Goal: Book appointment/travel/reservation

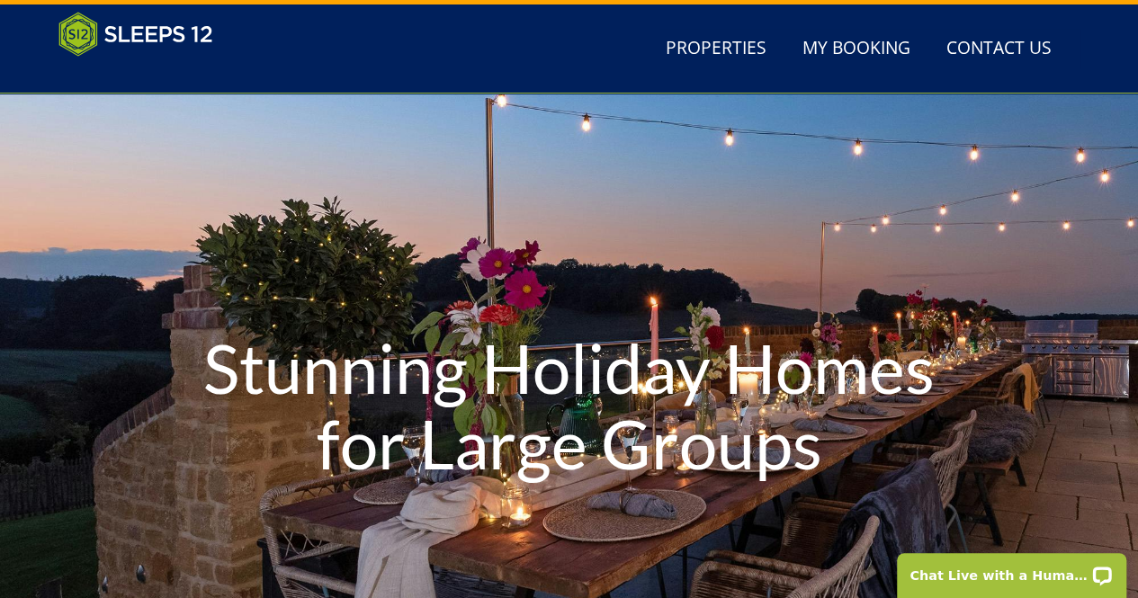
scroll to position [36, 0]
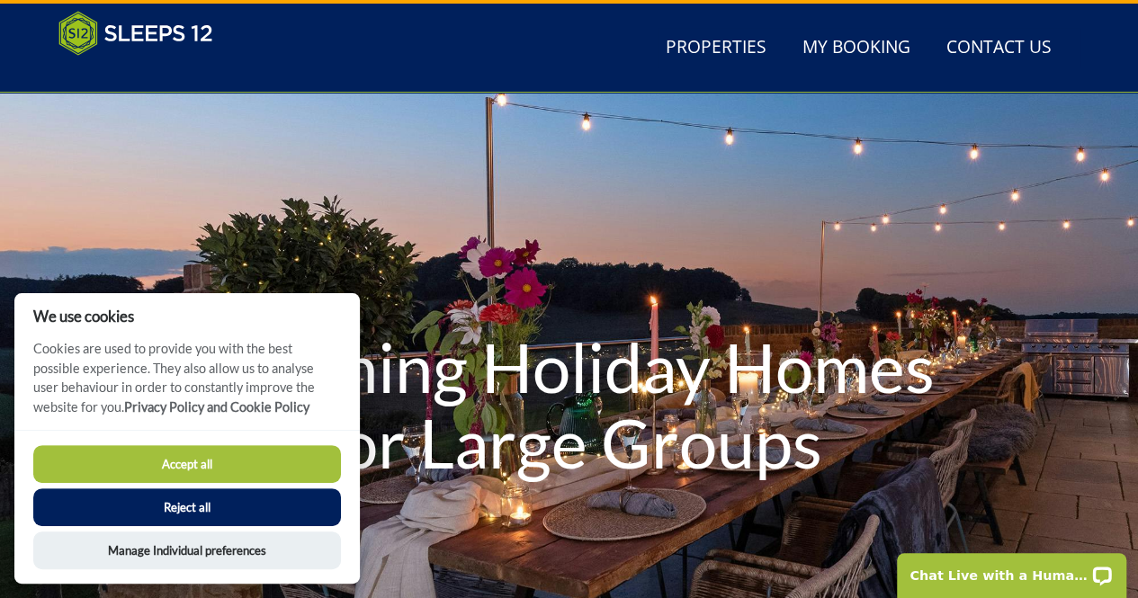
click at [282, 514] on button "Reject all" at bounding box center [187, 508] width 308 height 38
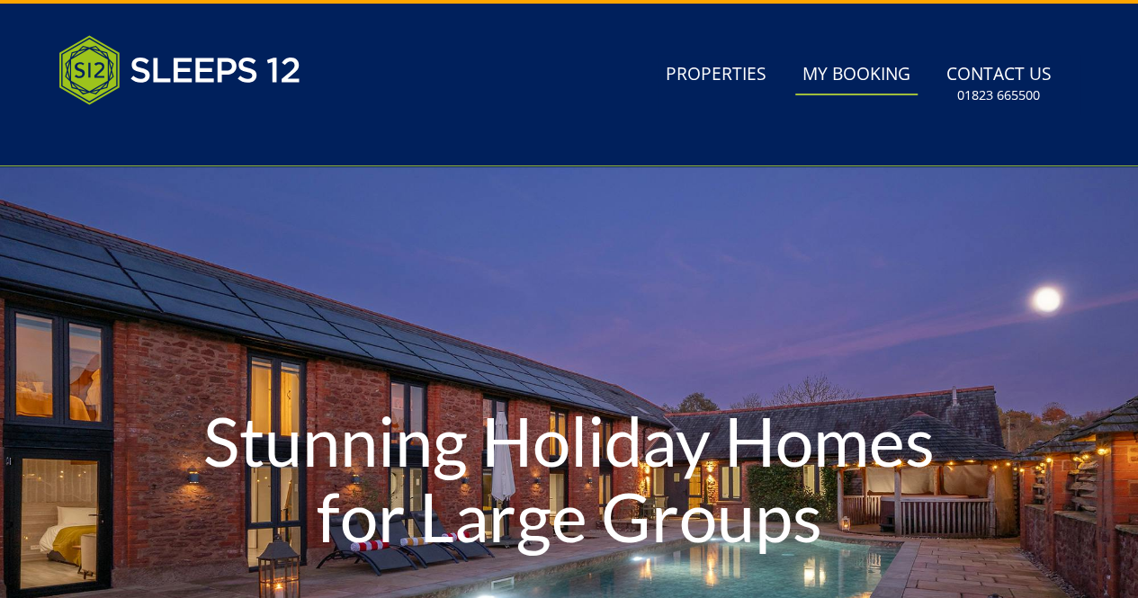
scroll to position [36, 0]
click at [721, 67] on link "Properties" at bounding box center [716, 75] width 115 height 40
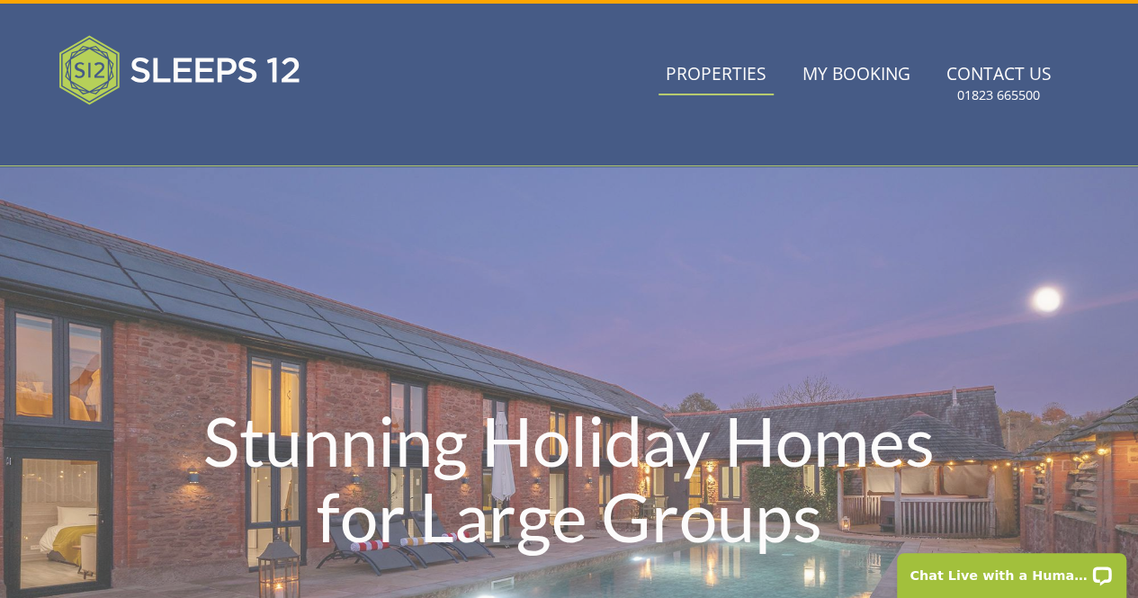
scroll to position [0, 0]
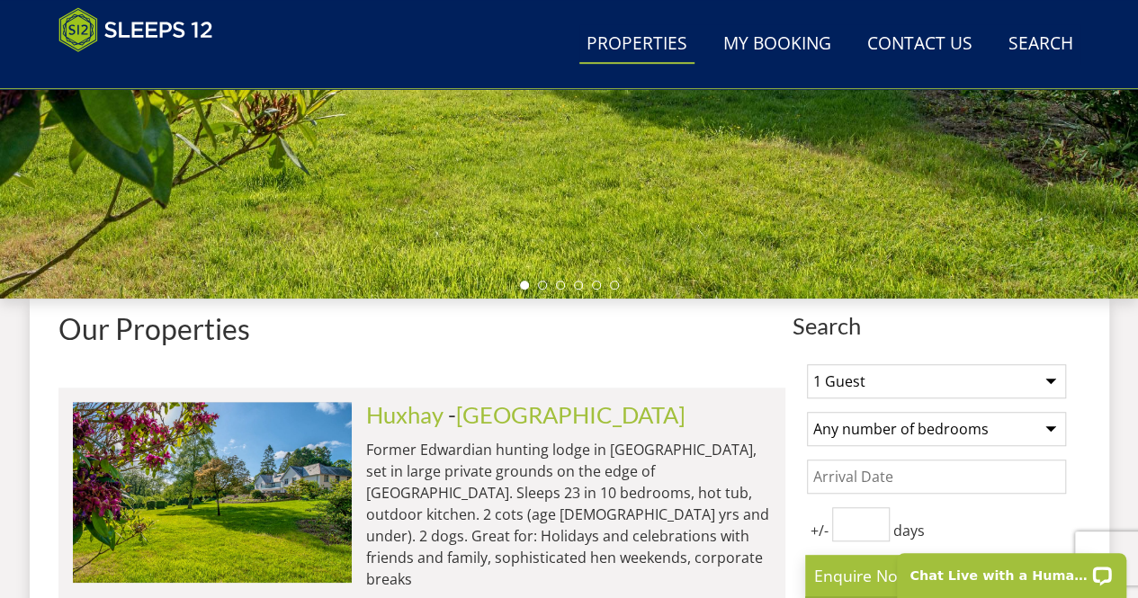
scroll to position [642, 0]
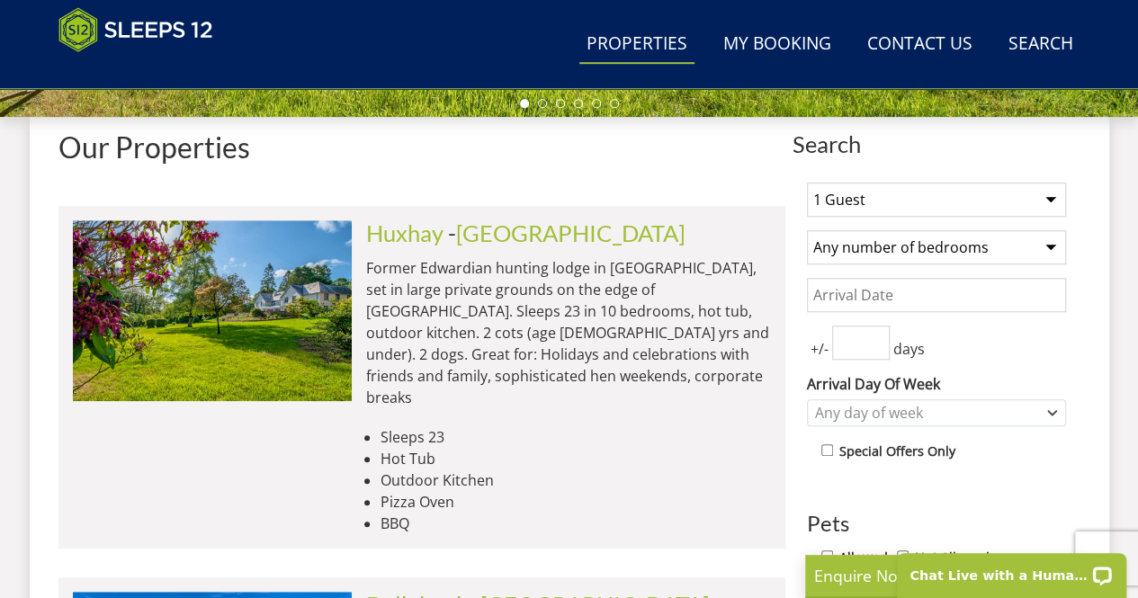
click at [964, 198] on select "1 Guest 2 Guests 3 Guests 4 Guests 5 Guests 6 Guests 7 Guests 8 Guests 9 Guests…" at bounding box center [936, 200] width 259 height 34
select select "13"
click at [807, 183] on select "1 Guest 2 Guests 3 Guests 4 Guests 5 Guests 6 Guests 7 Guests 8 Guests 9 Guests…" at bounding box center [936, 200] width 259 height 34
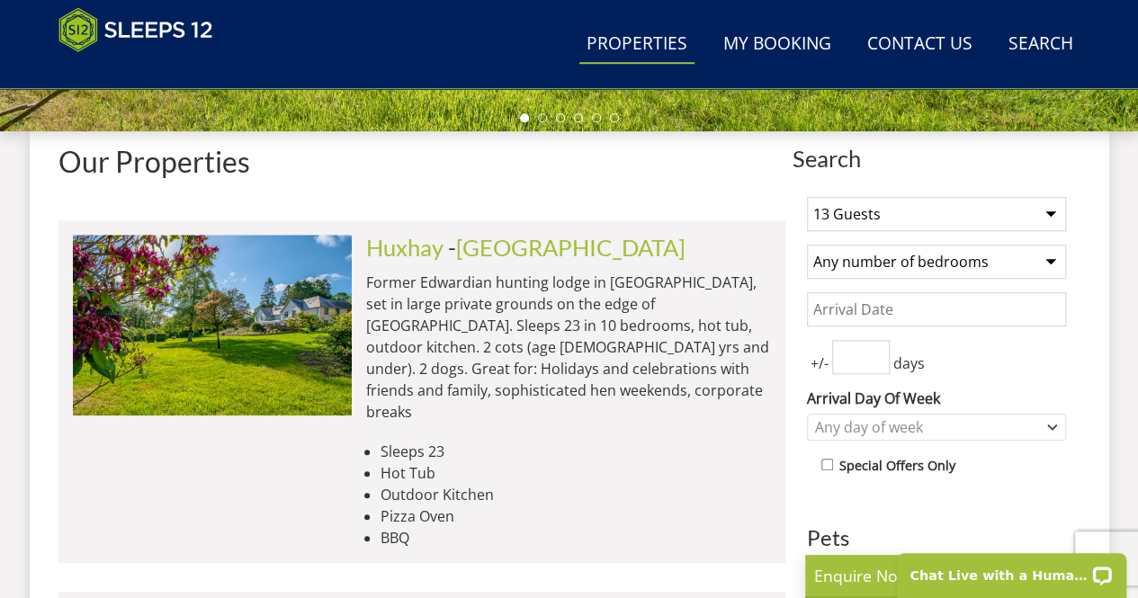
scroll to position [626, 0]
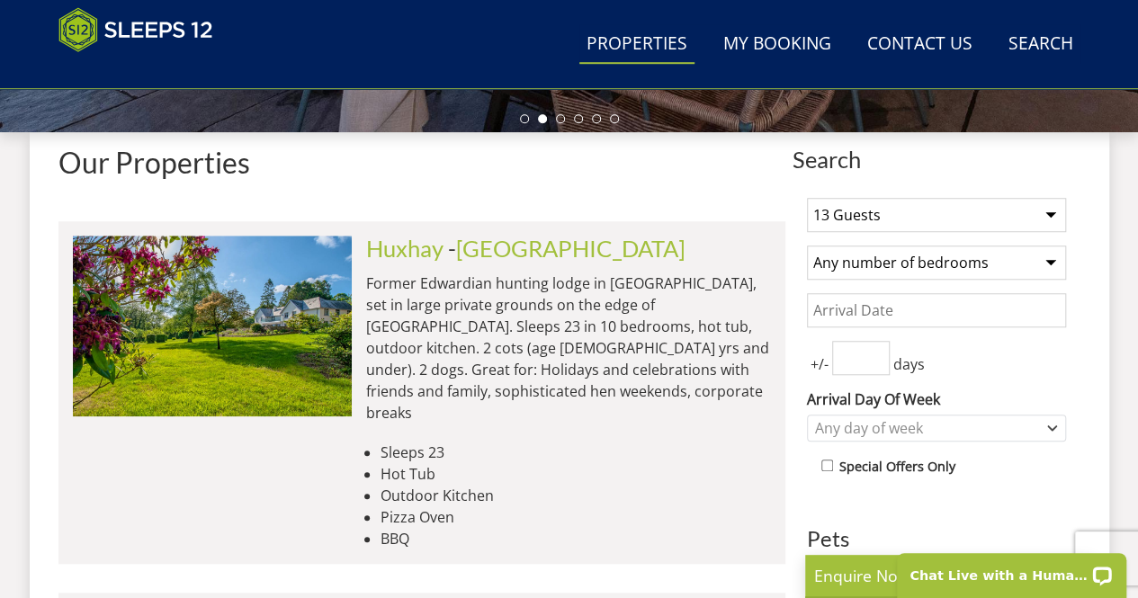
click at [980, 265] on select "Any number of bedrooms 4 Bedrooms 5 Bedrooms 6 Bedrooms 7 Bedrooms 8 Bedrooms 9…" at bounding box center [936, 263] width 259 height 34
select select "5"
click at [807, 246] on select "Any number of bedrooms 4 Bedrooms 5 Bedrooms 6 Bedrooms 7 Bedrooms 8 Bedrooms 9…" at bounding box center [936, 263] width 259 height 34
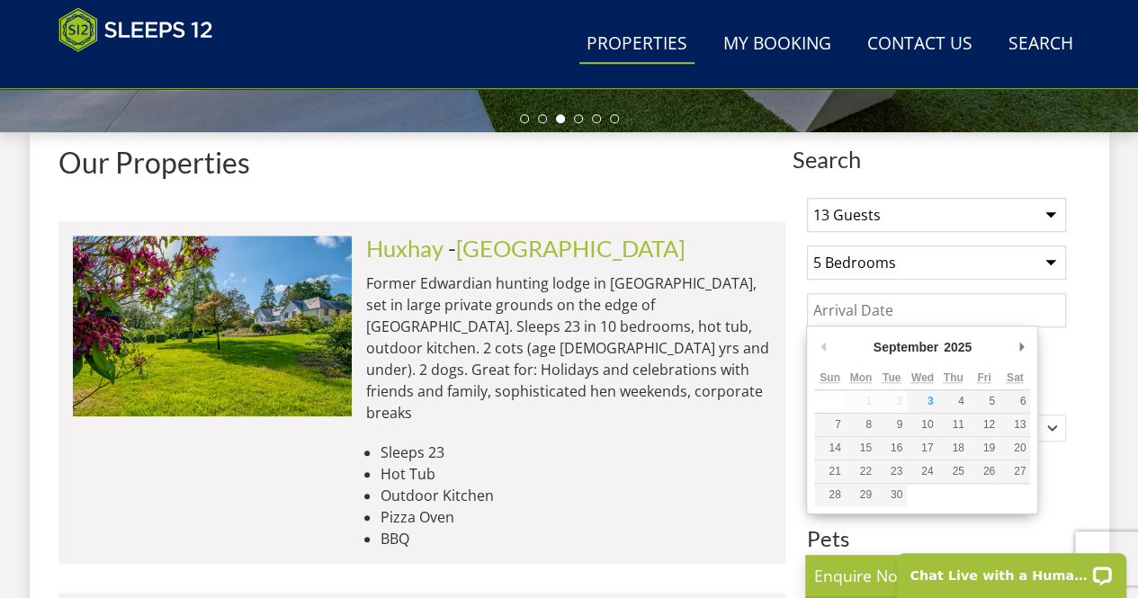
click at [945, 303] on input "Date" at bounding box center [936, 310] width 259 height 34
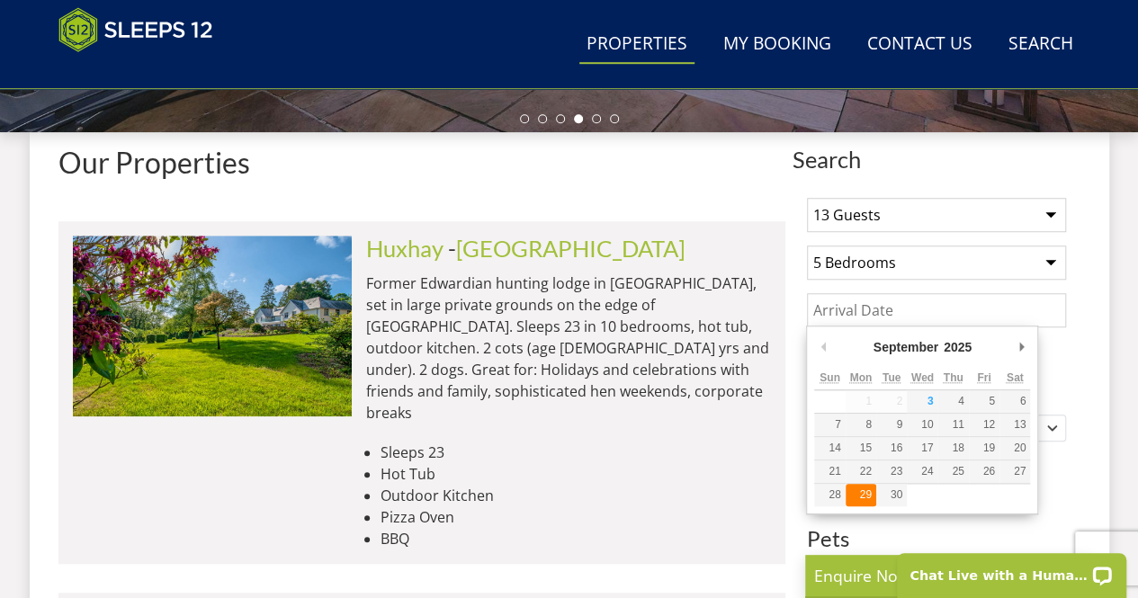
type input "29/09/2025"
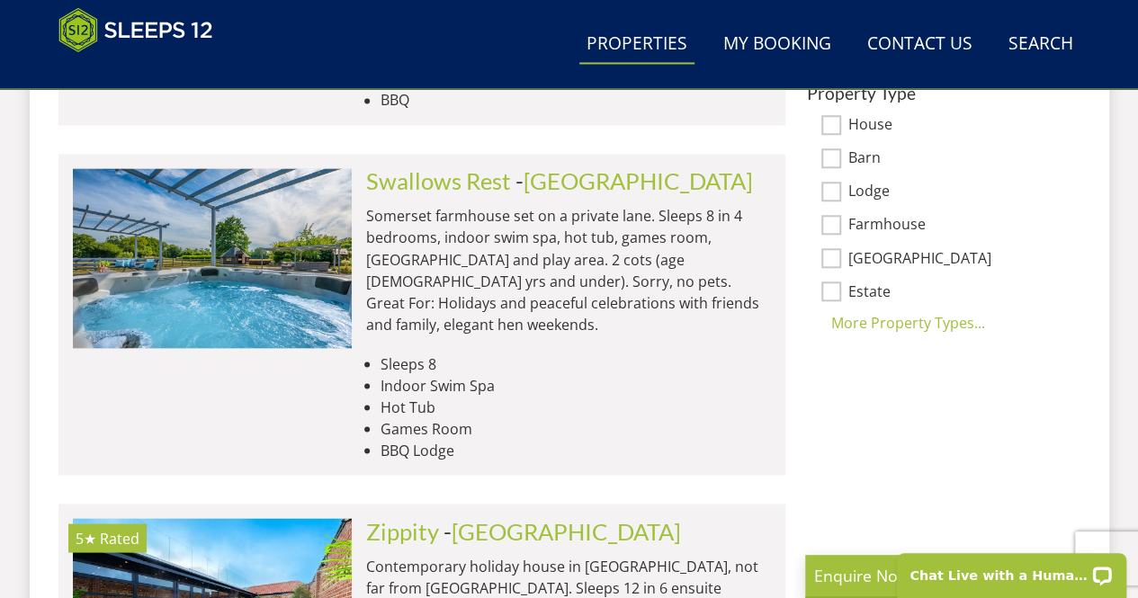
scroll to position [1460, 0]
click at [912, 316] on div "More Property Types..." at bounding box center [936, 321] width 259 height 22
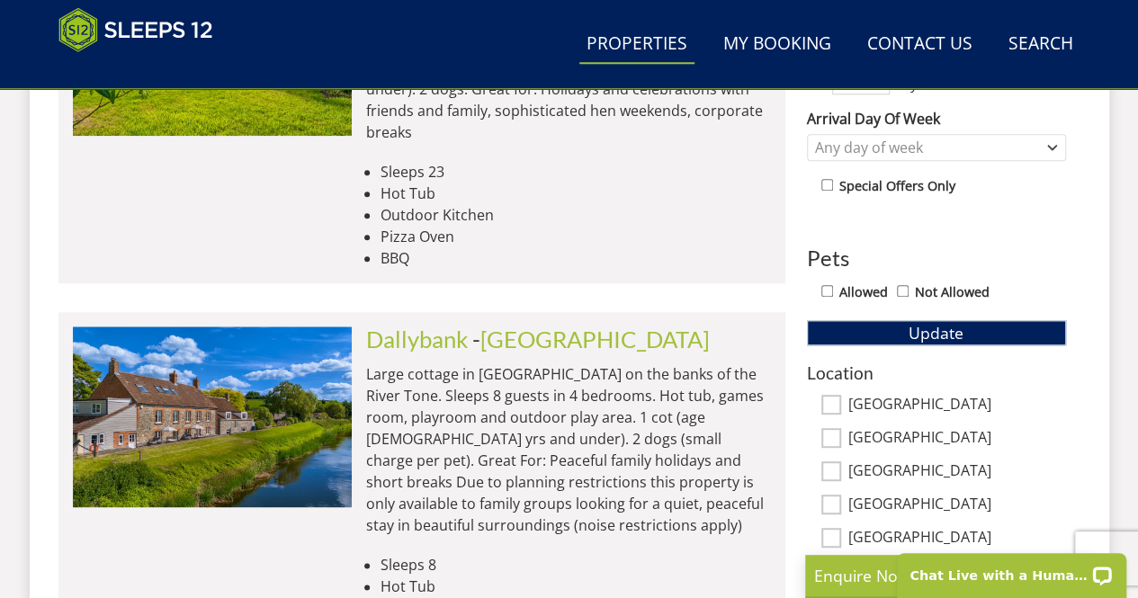
scroll to position [903, 0]
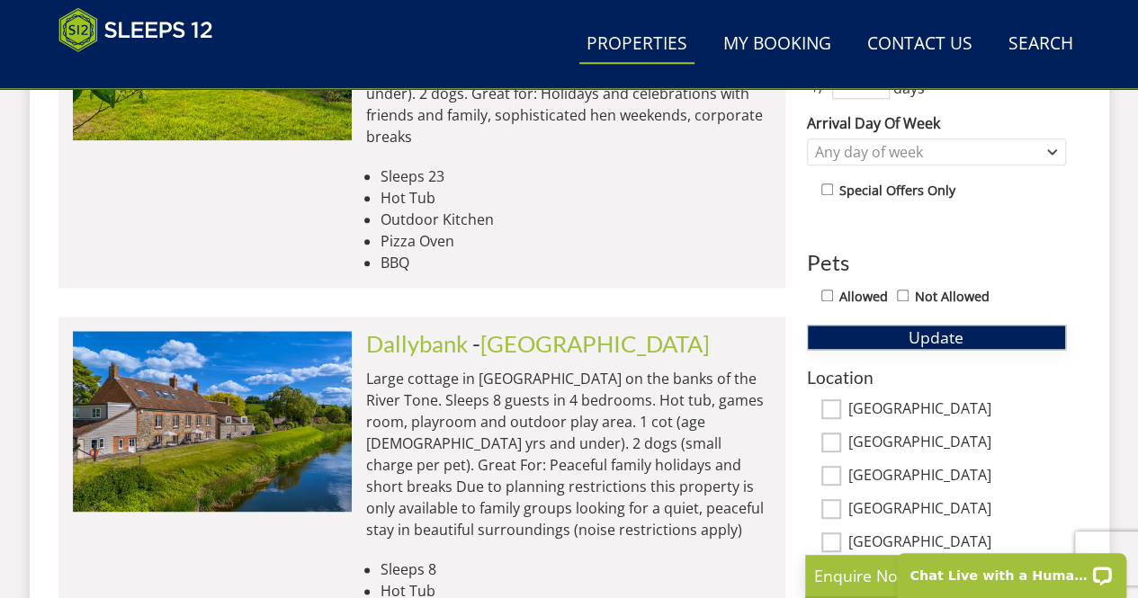
click at [954, 329] on span "Update" at bounding box center [936, 338] width 55 height 22
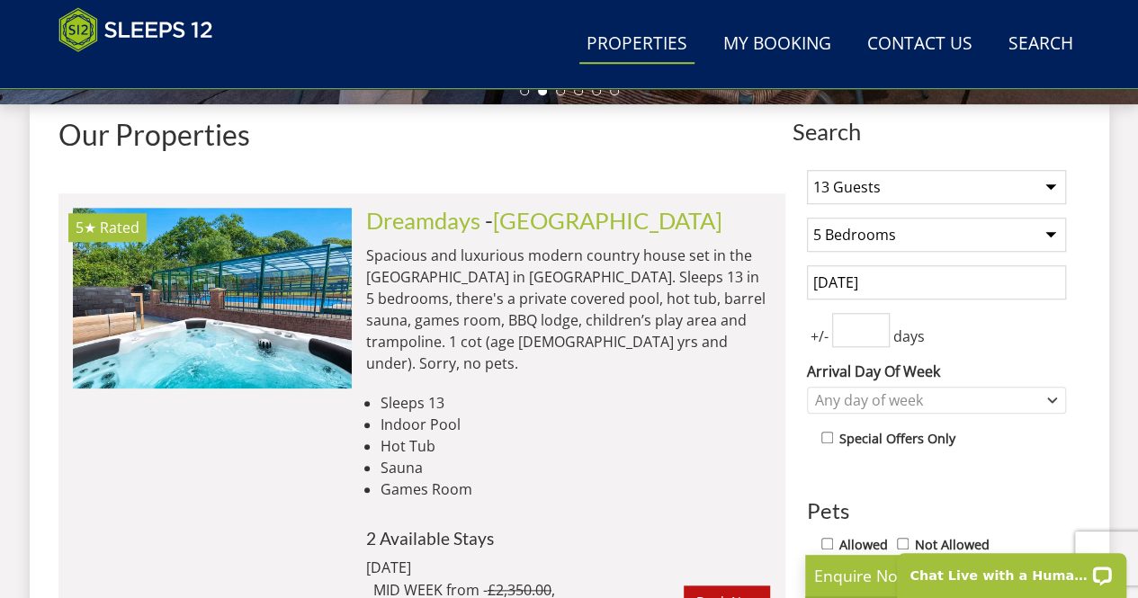
scroll to position [648, 0]
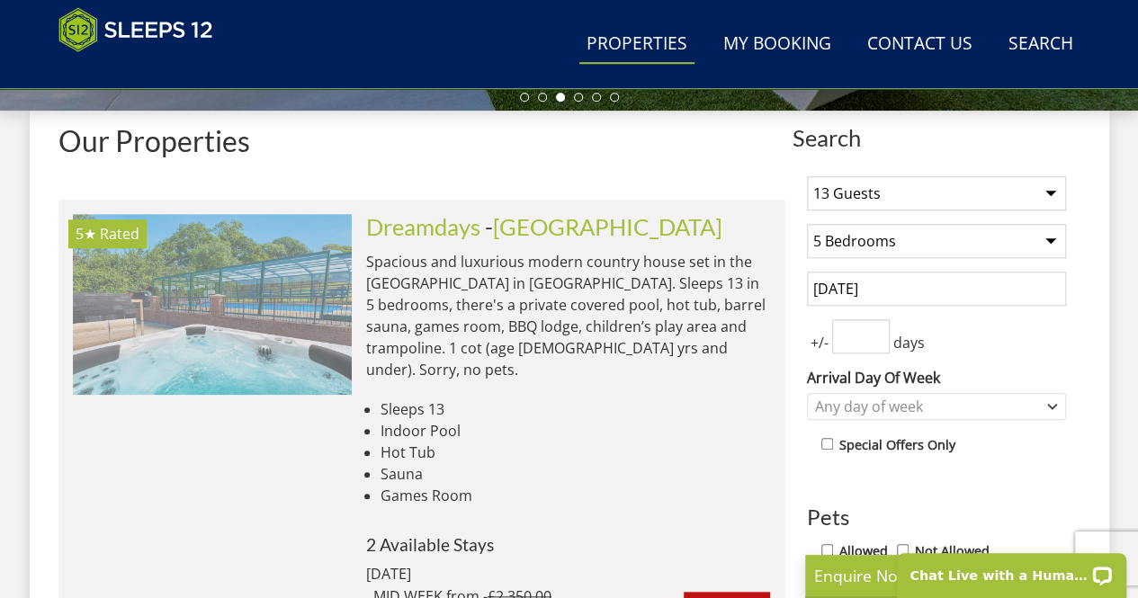
drag, startPoint x: 219, startPoint y: 318, endPoint x: 159, endPoint y: 311, distance: 59.7
click at [159, 311] on img at bounding box center [212, 304] width 279 height 180
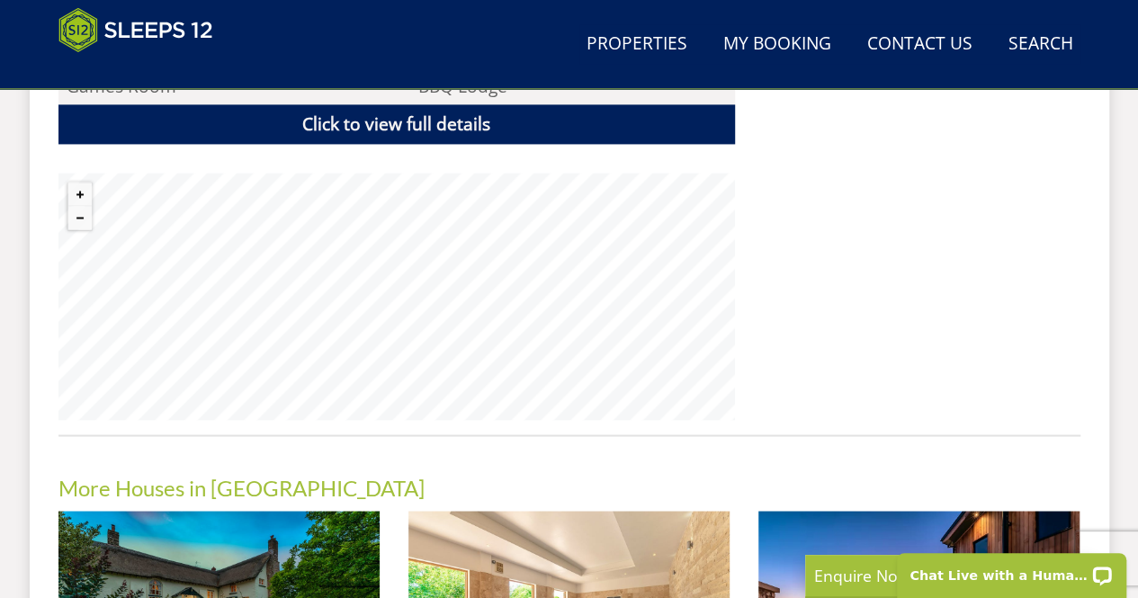
scroll to position [1315, 0]
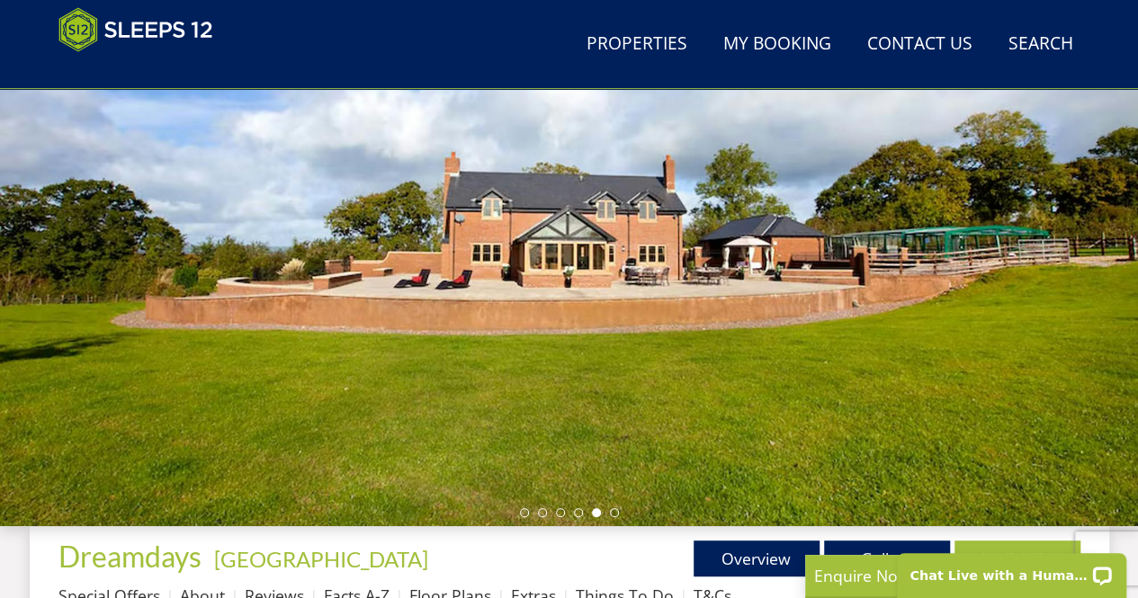
scroll to position [227, 0]
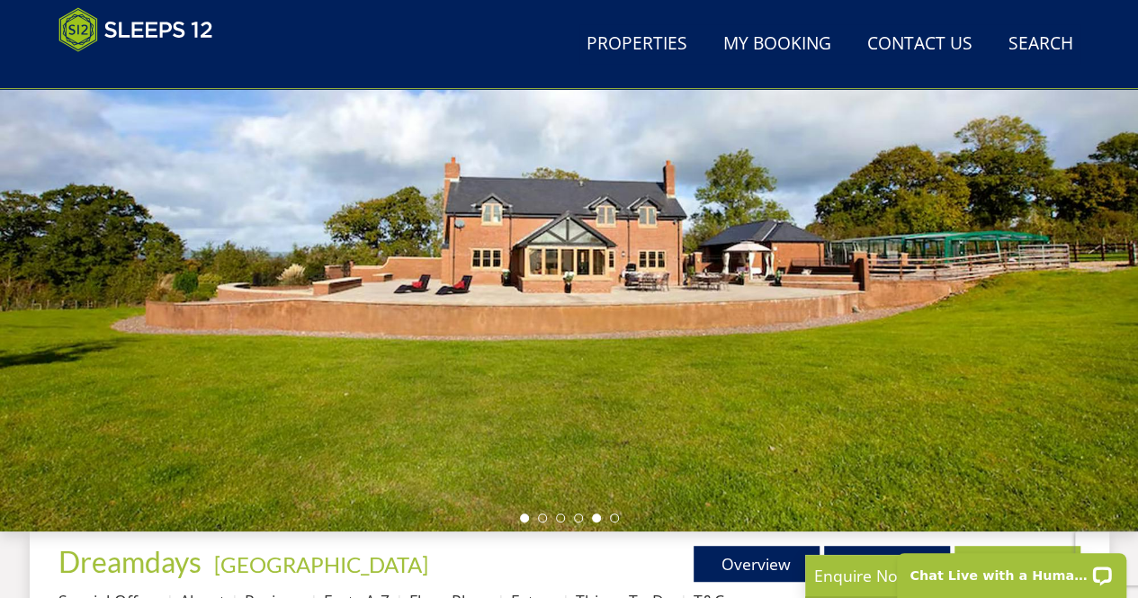
click at [524, 517] on li at bounding box center [524, 518] width 9 height 9
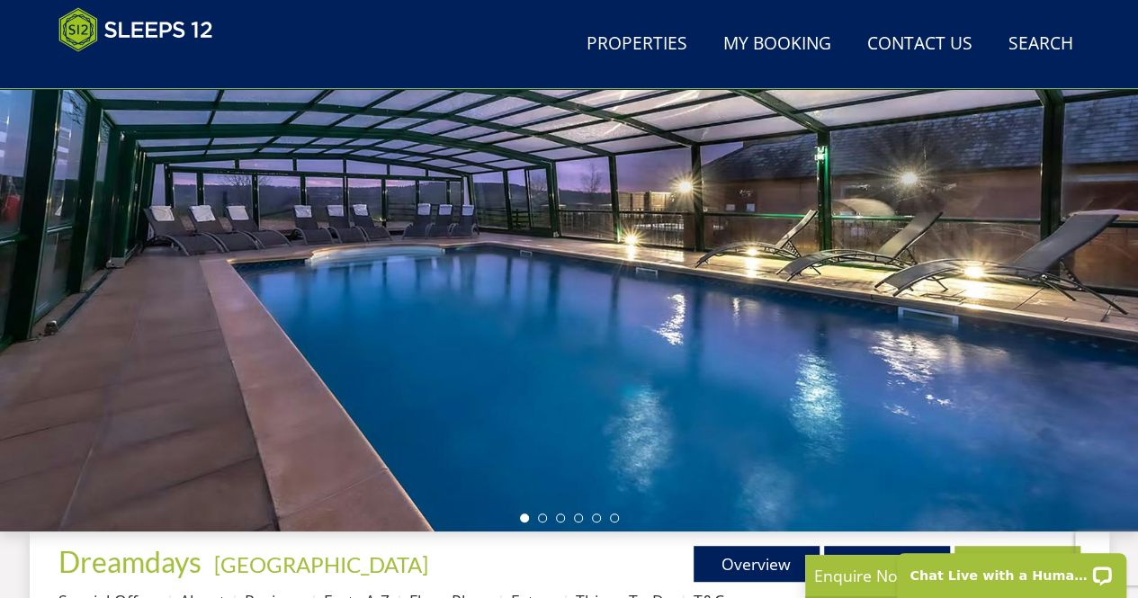
click at [546, 517] on ul at bounding box center [569, 518] width 99 height 9
click at [540, 516] on li at bounding box center [542, 518] width 9 height 9
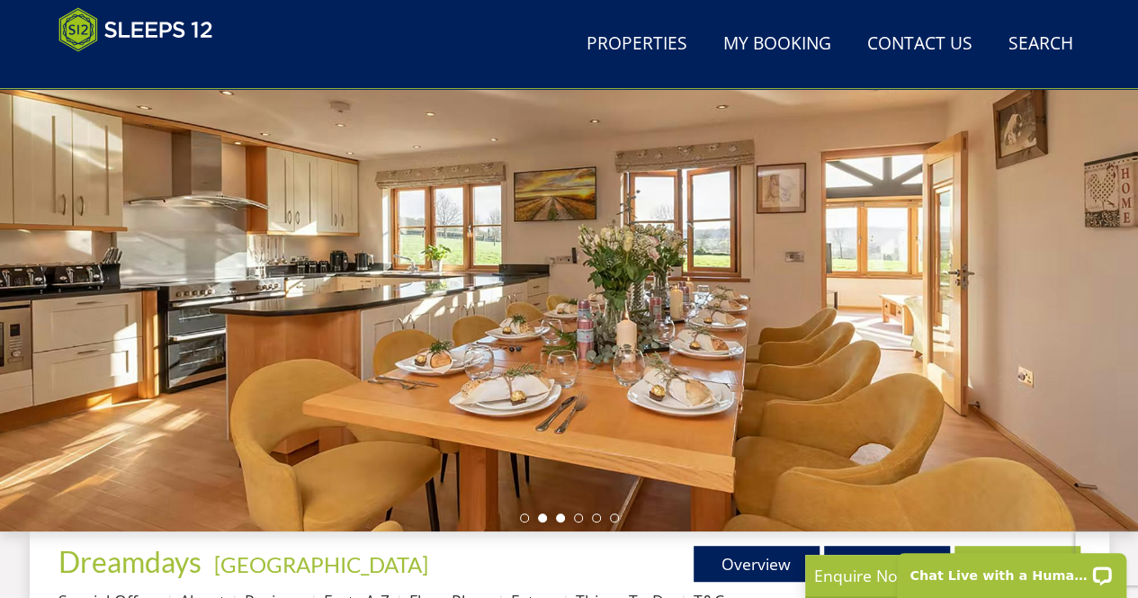
click at [556, 516] on li at bounding box center [560, 518] width 9 height 9
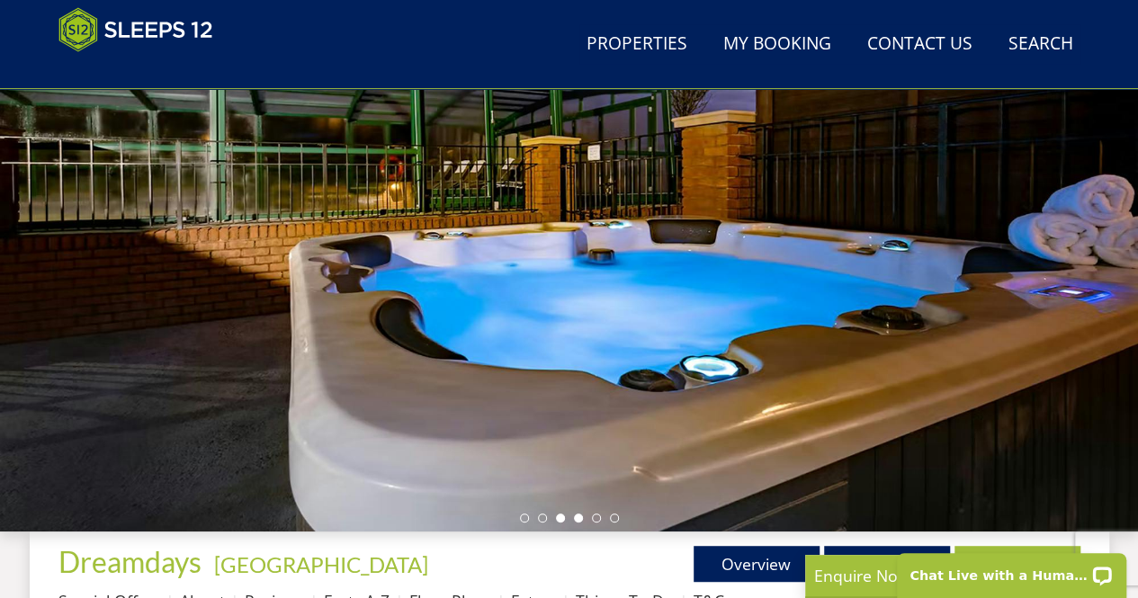
click at [574, 517] on li at bounding box center [578, 518] width 9 height 9
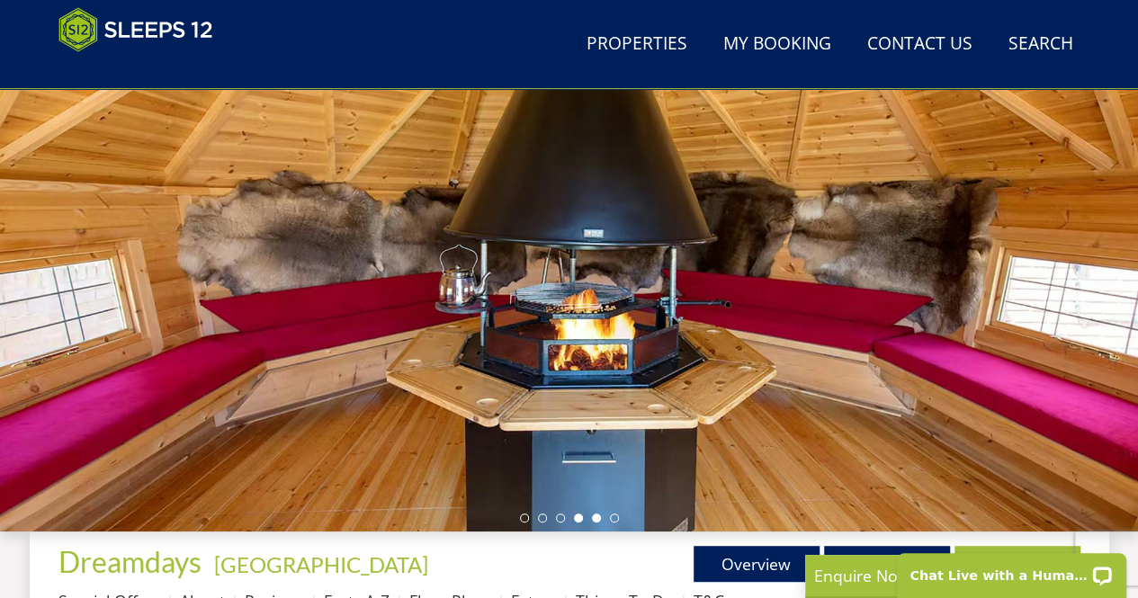
click at [595, 520] on li at bounding box center [596, 518] width 9 height 9
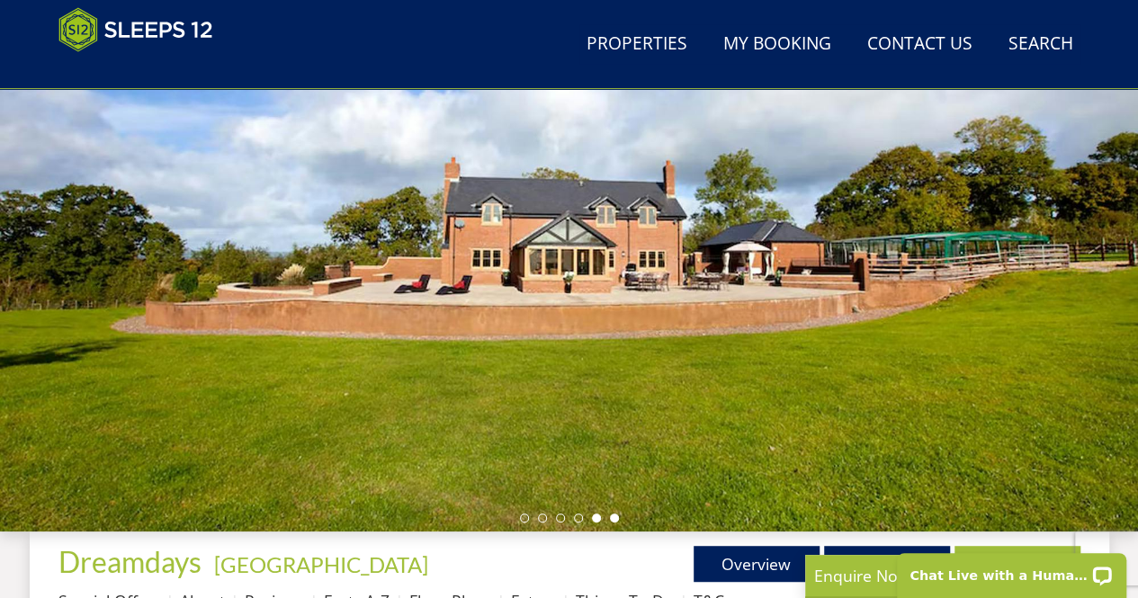
click at [617, 518] on li at bounding box center [614, 518] width 9 height 9
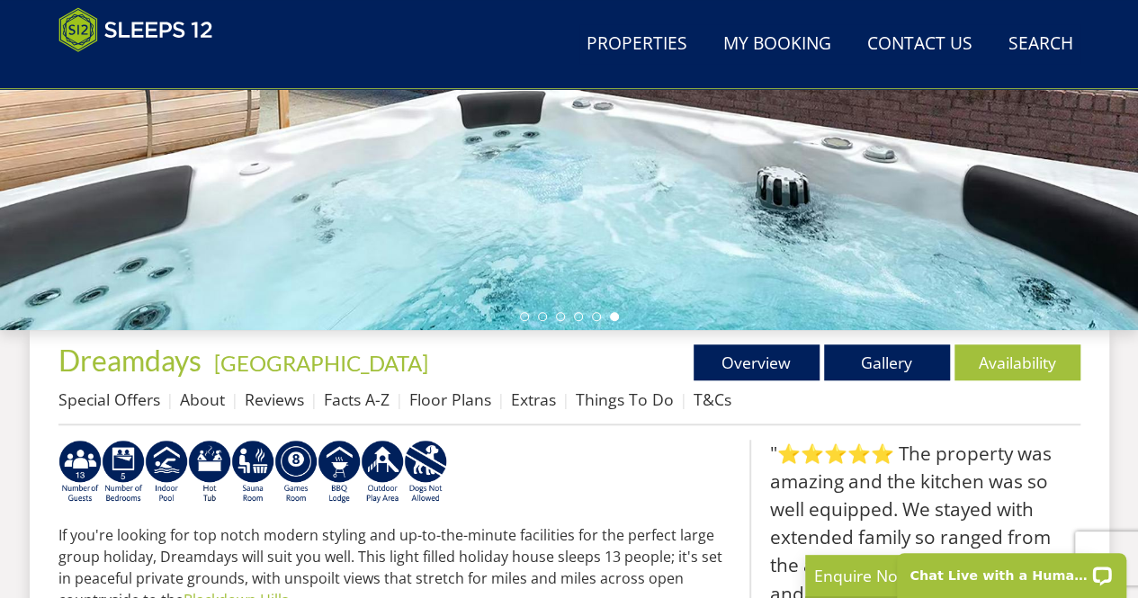
scroll to position [432, 0]
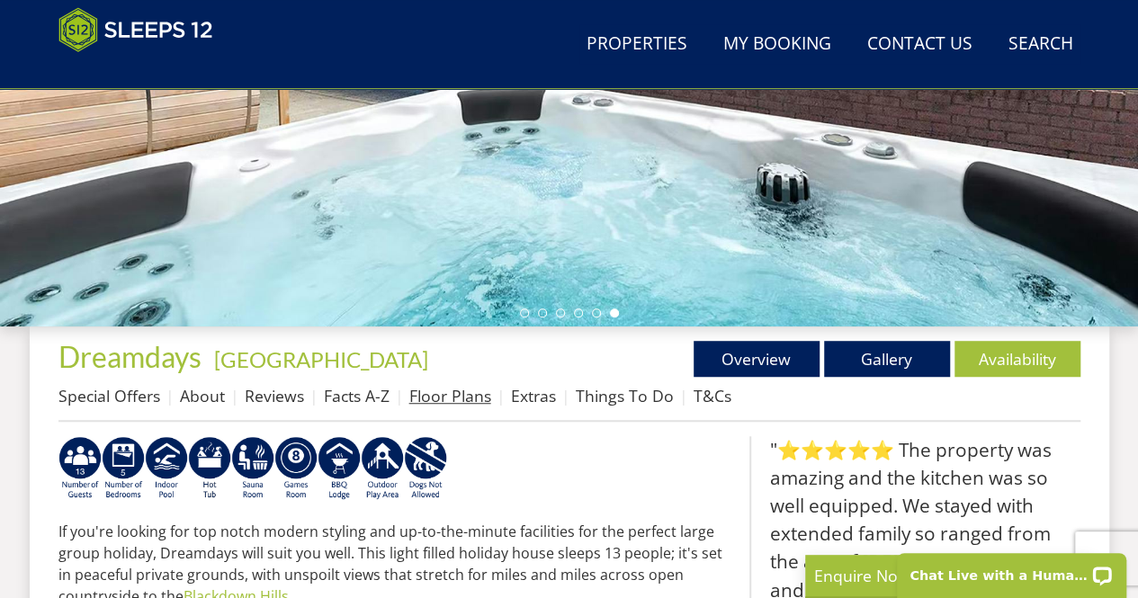
click at [461, 397] on link "Floor Plans" at bounding box center [450, 396] width 82 height 22
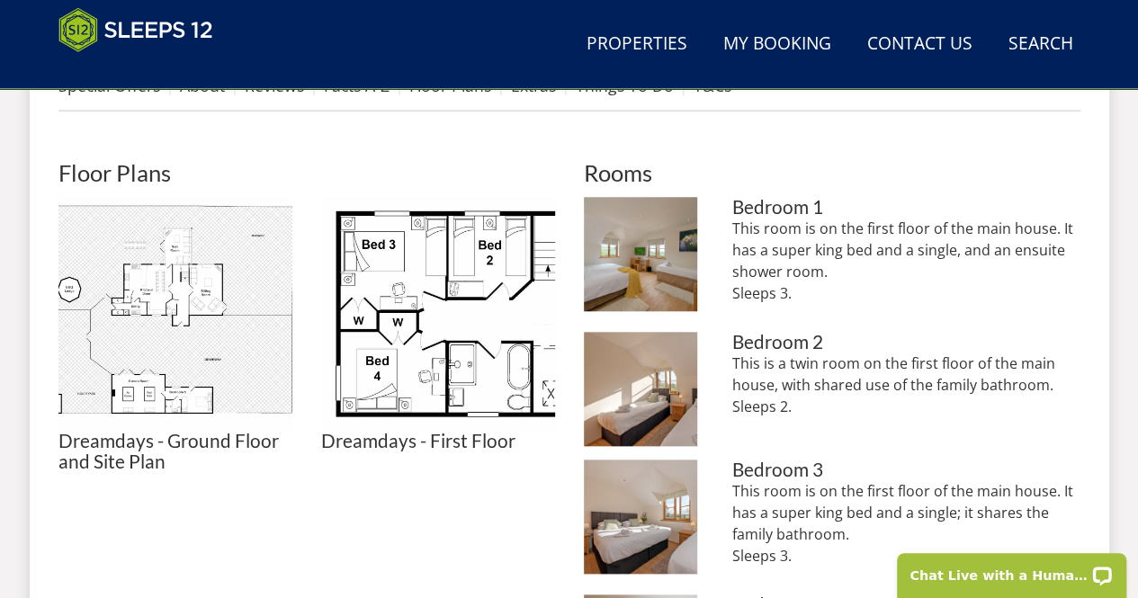
scroll to position [727, 0]
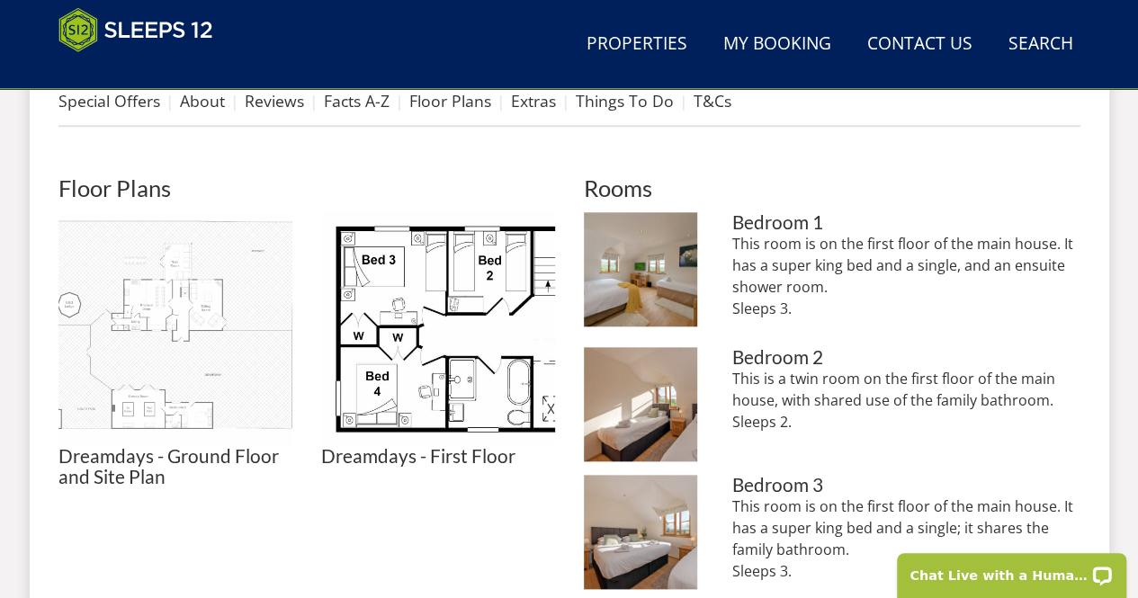
click at [153, 384] on img at bounding box center [175, 329] width 234 height 234
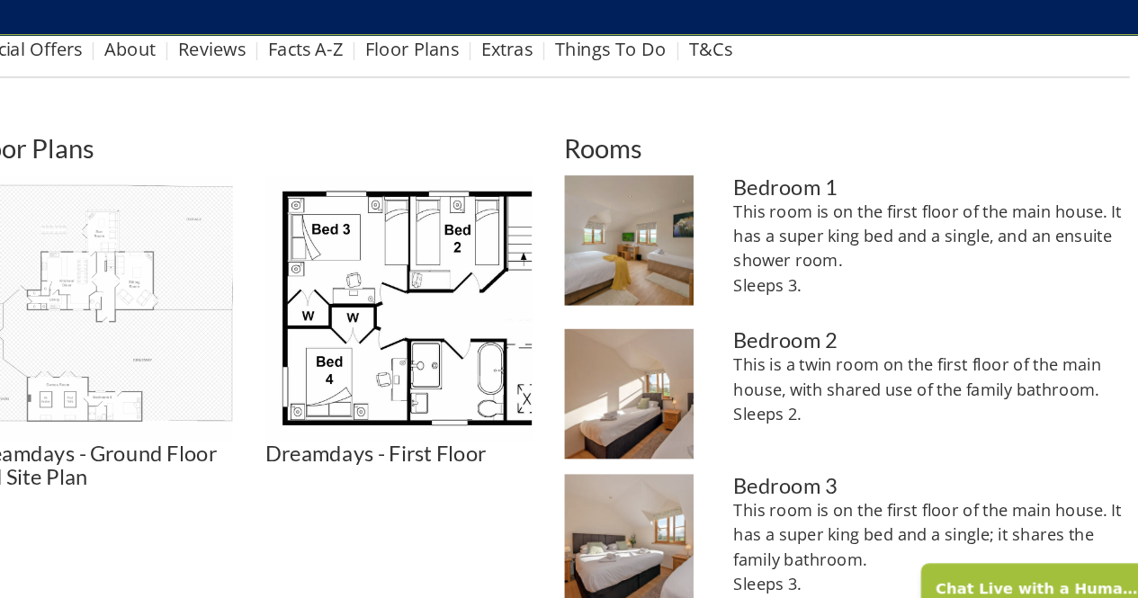
click at [173, 384] on img at bounding box center [175, 329] width 234 height 234
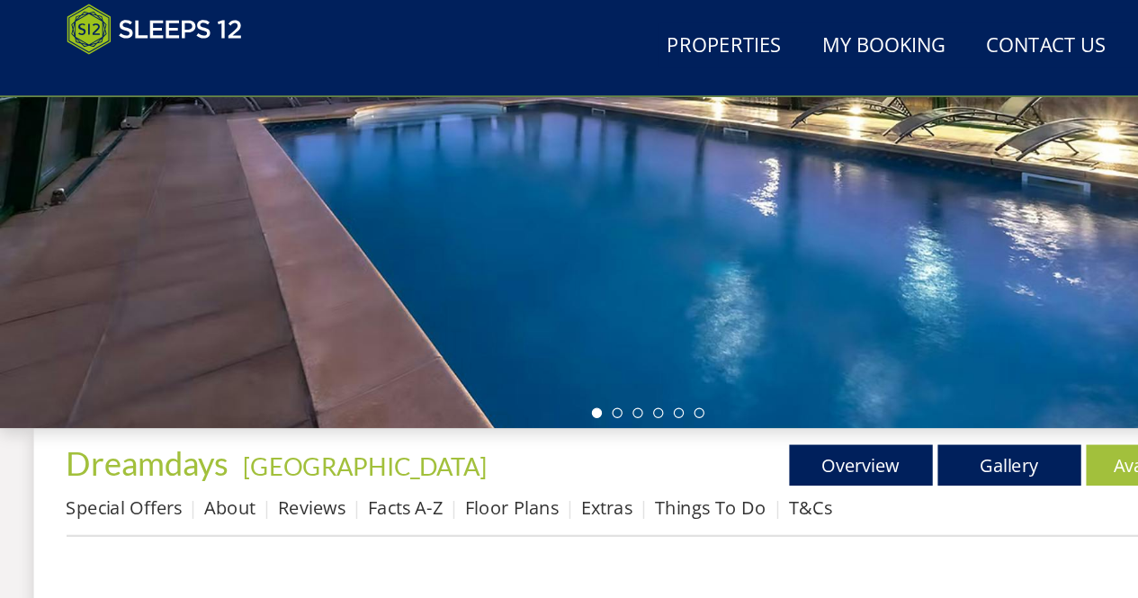
scroll to position [378, 0]
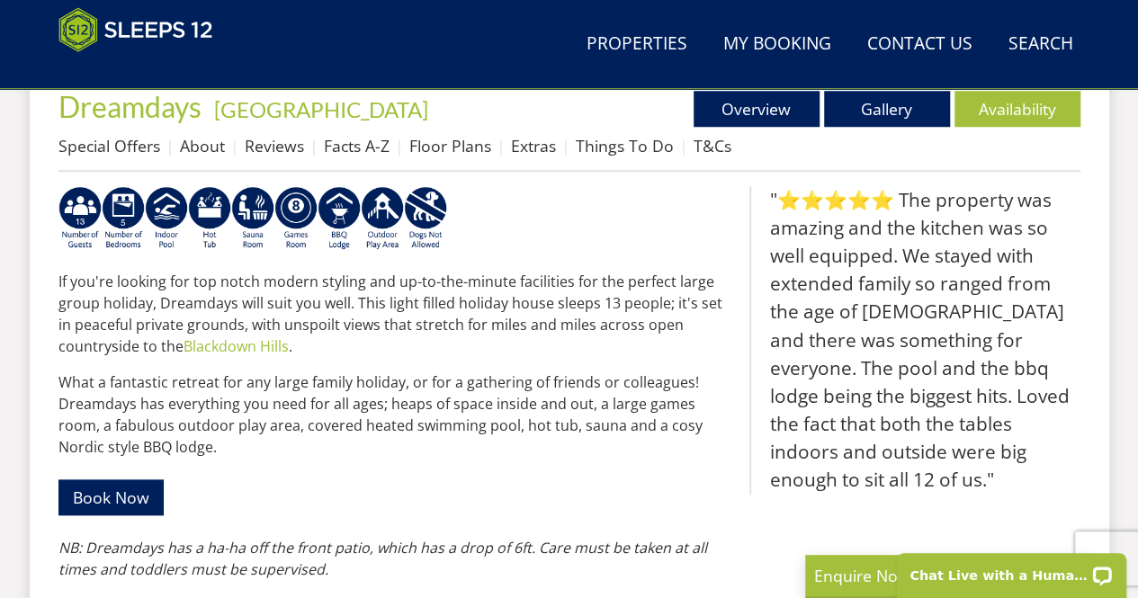
scroll to position [681, 0]
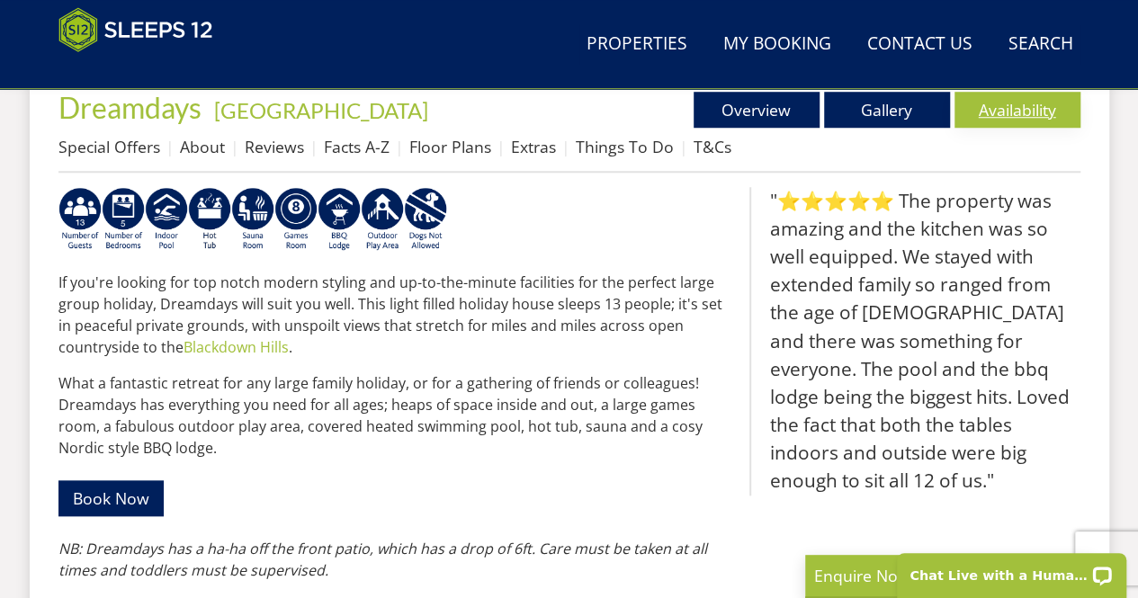
click at [1038, 111] on link "Availability" at bounding box center [1018, 110] width 126 height 36
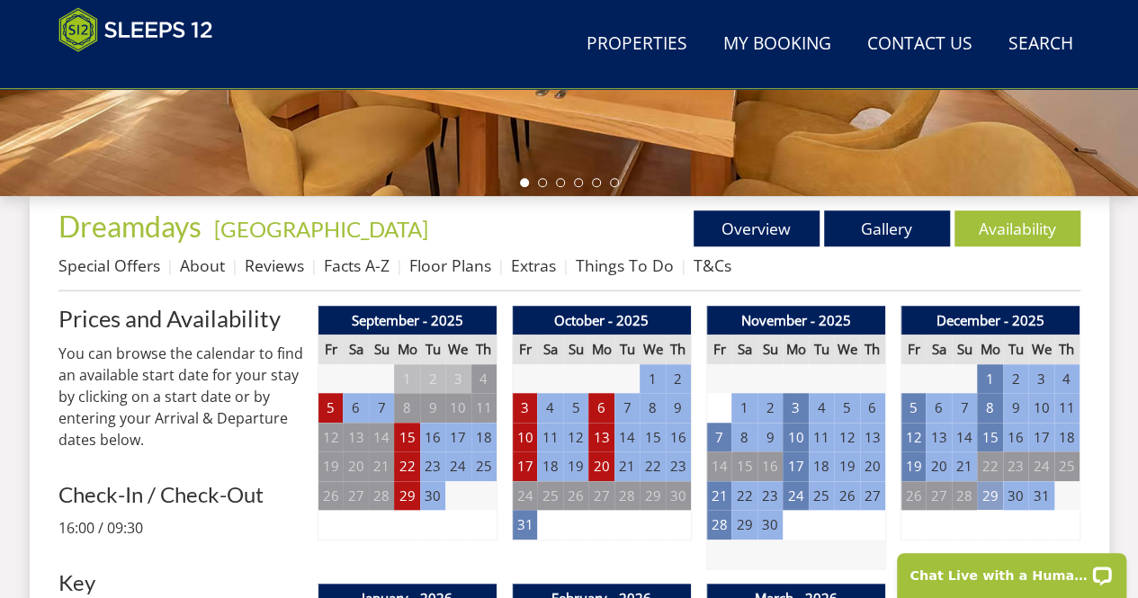
click at [986, 495] on td "29" at bounding box center [989, 496] width 25 height 30
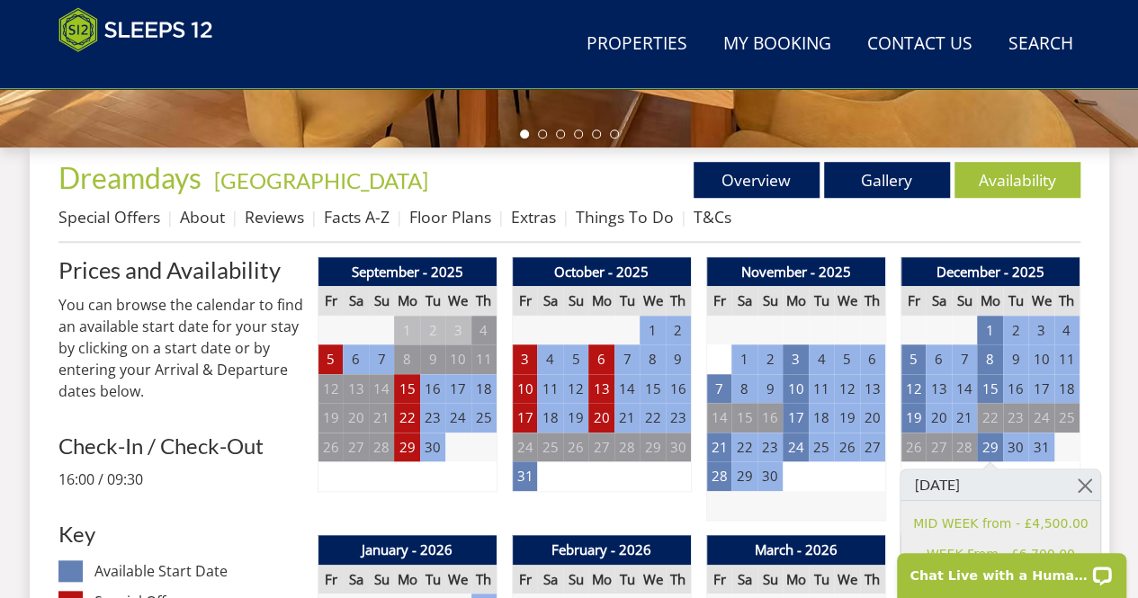
scroll to position [609, 0]
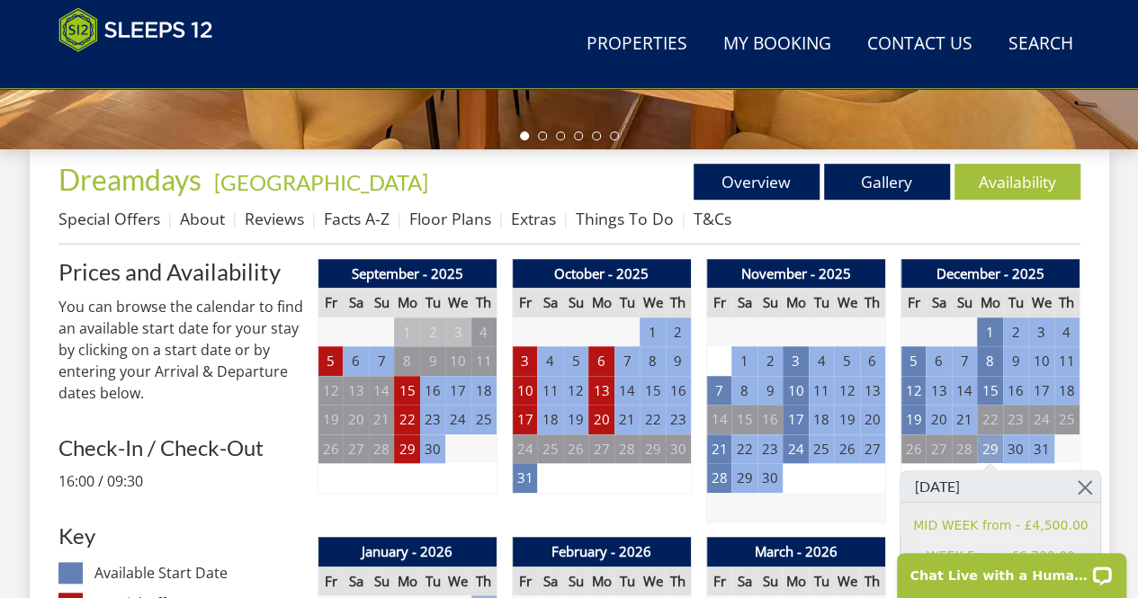
click at [993, 445] on td "29" at bounding box center [989, 450] width 25 height 30
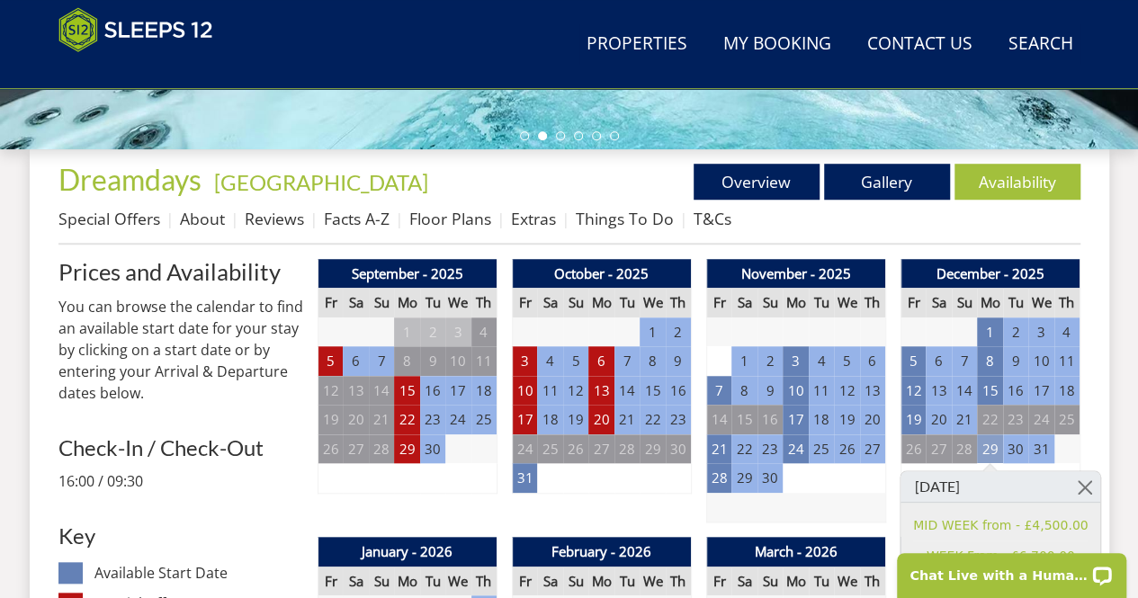
click at [996, 442] on td "29" at bounding box center [989, 450] width 25 height 30
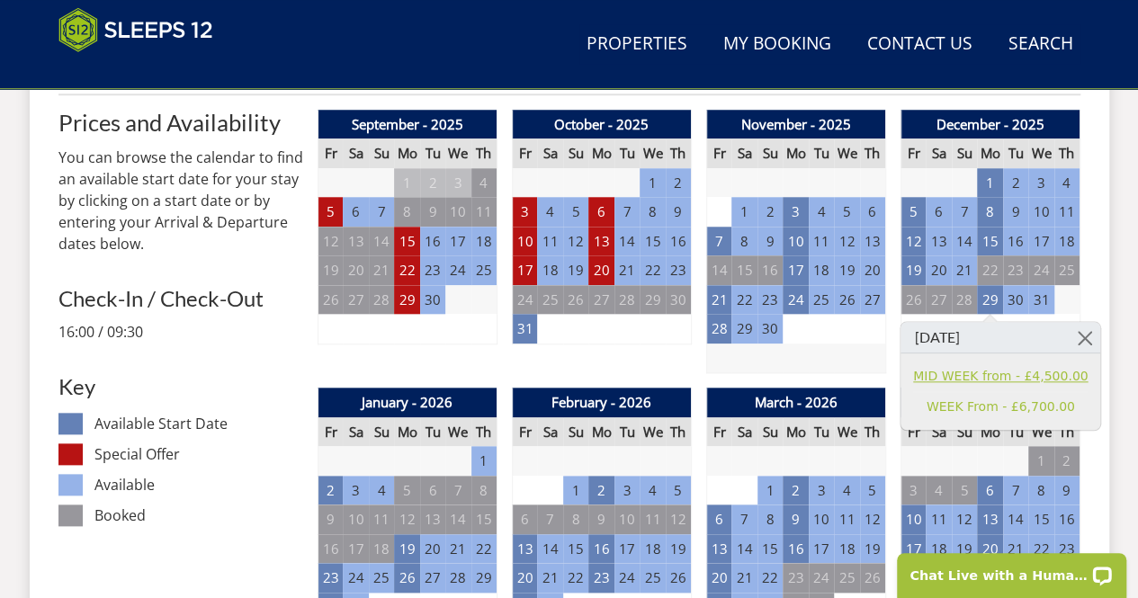
scroll to position [788, 0]
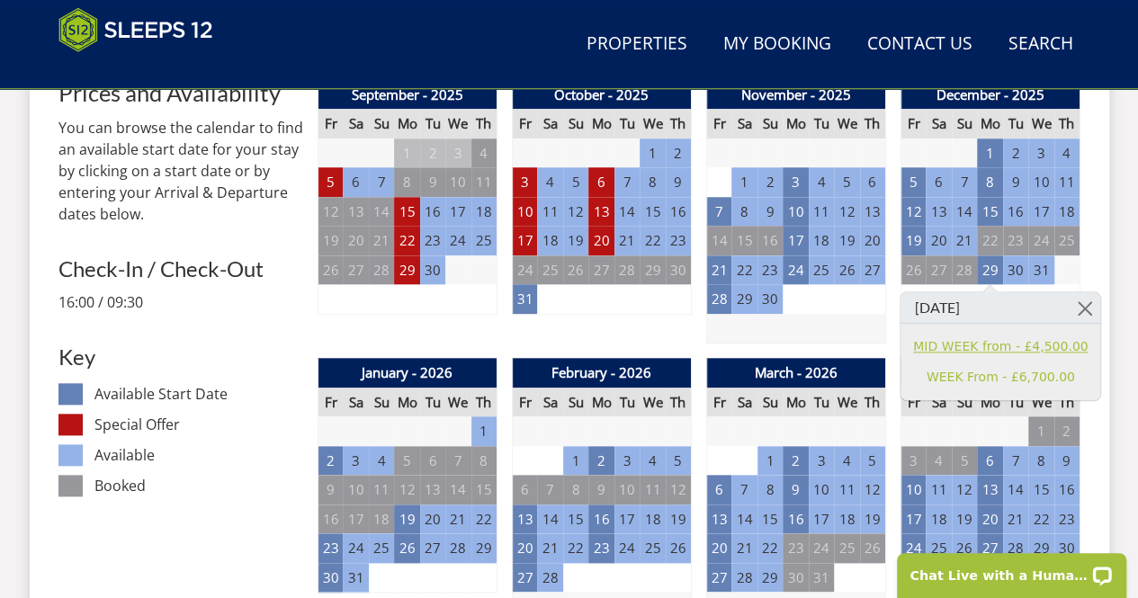
click at [993, 339] on link "MID WEEK from - £4,500.00" at bounding box center [1000, 346] width 175 height 19
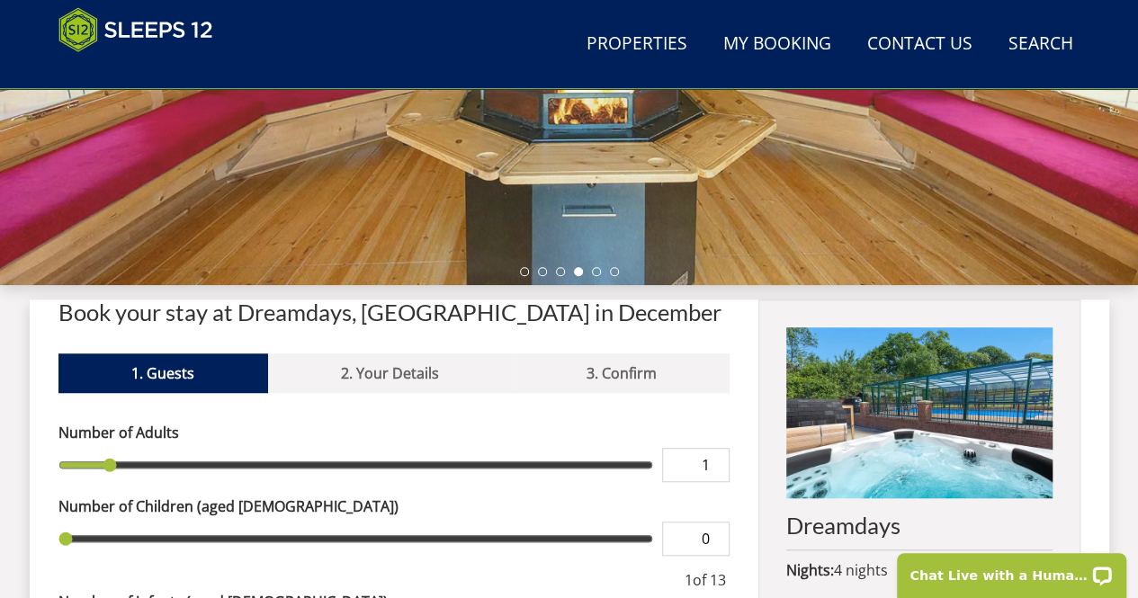
scroll to position [472, 0]
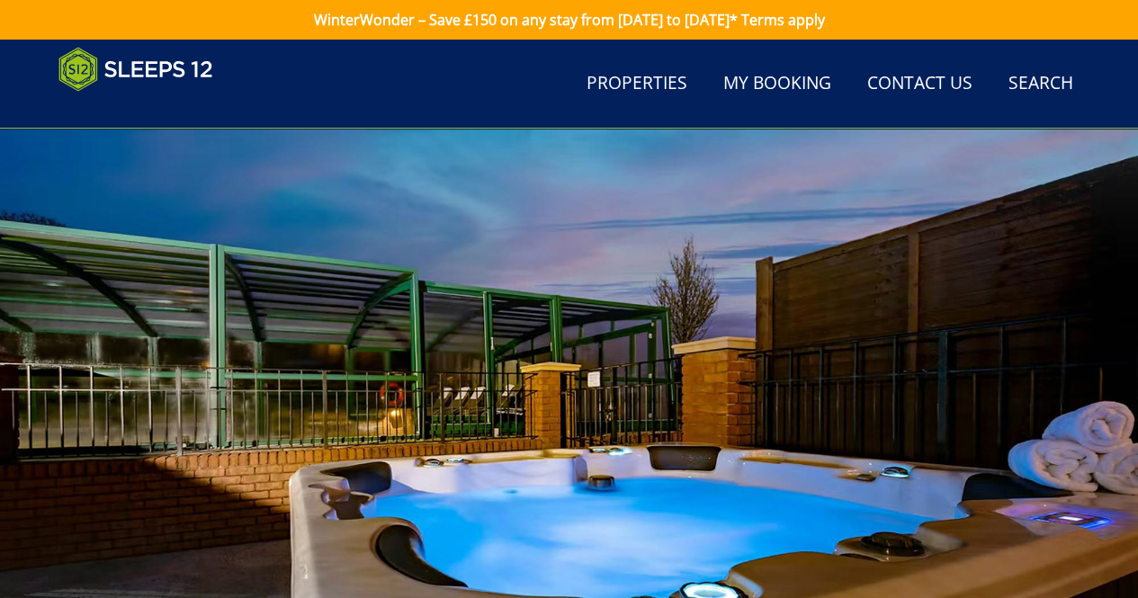
scroll to position [788, 0]
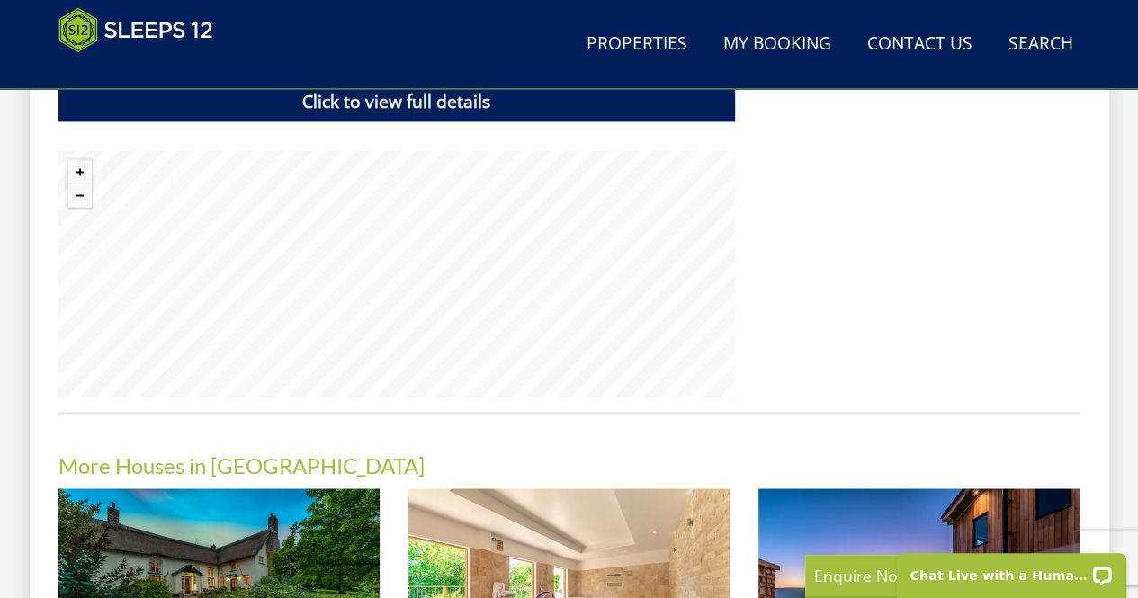
scroll to position [1316, 0]
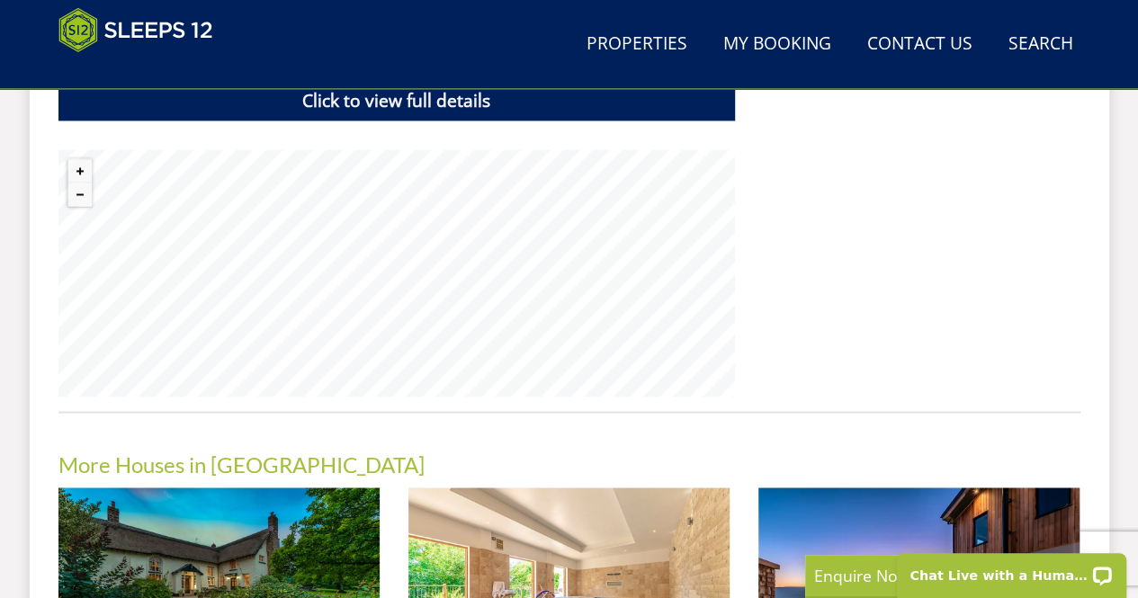
select select "13"
select select "5"
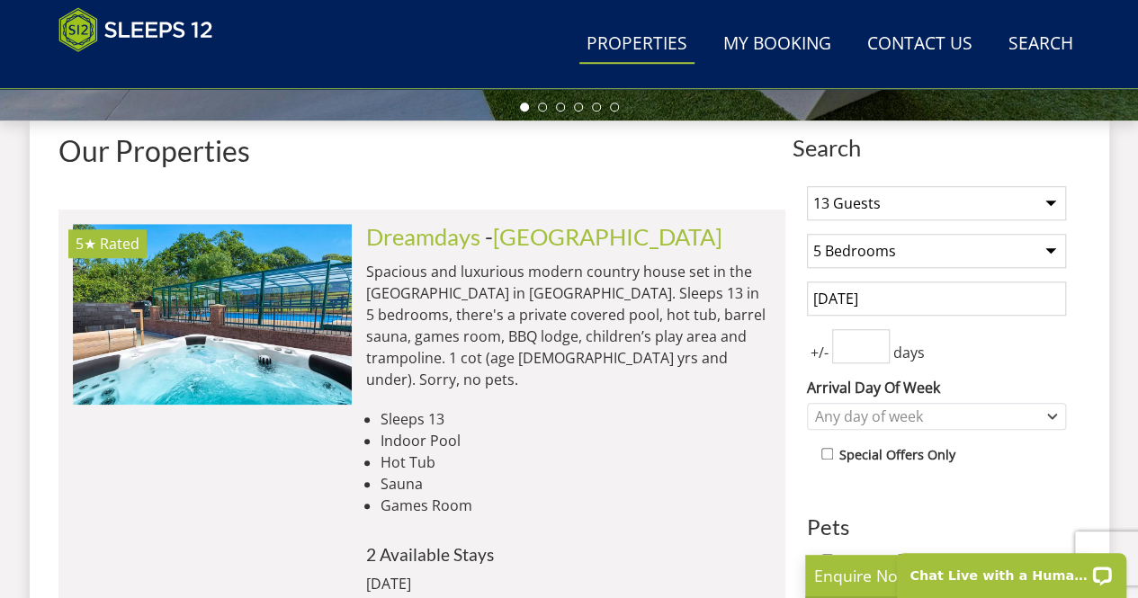
scroll to position [658, 0]
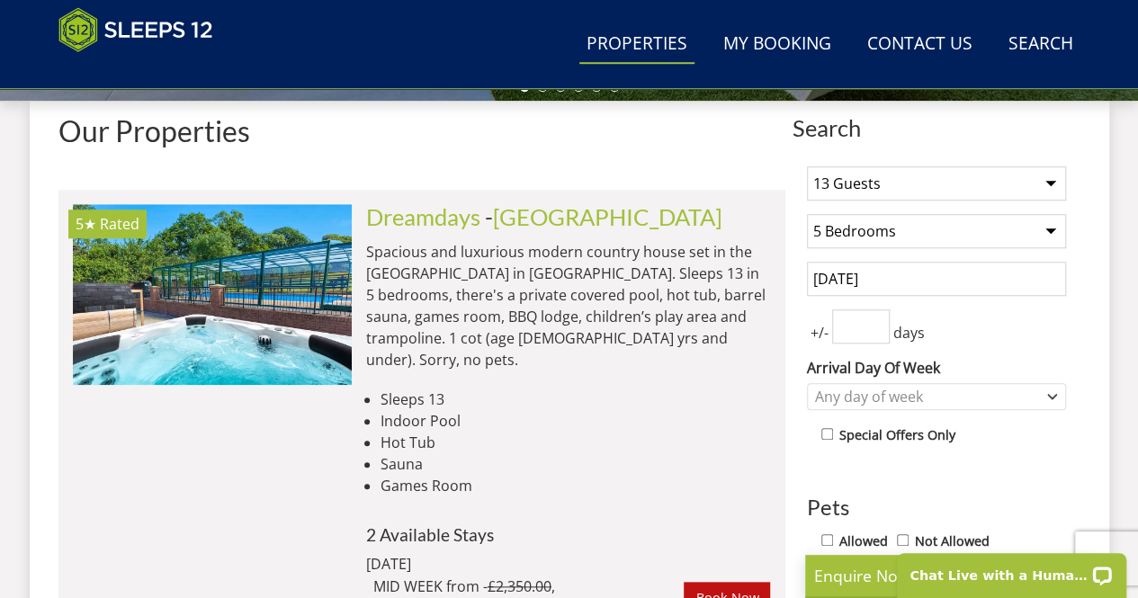
click at [949, 273] on input "29/09/2025" at bounding box center [936, 279] width 259 height 34
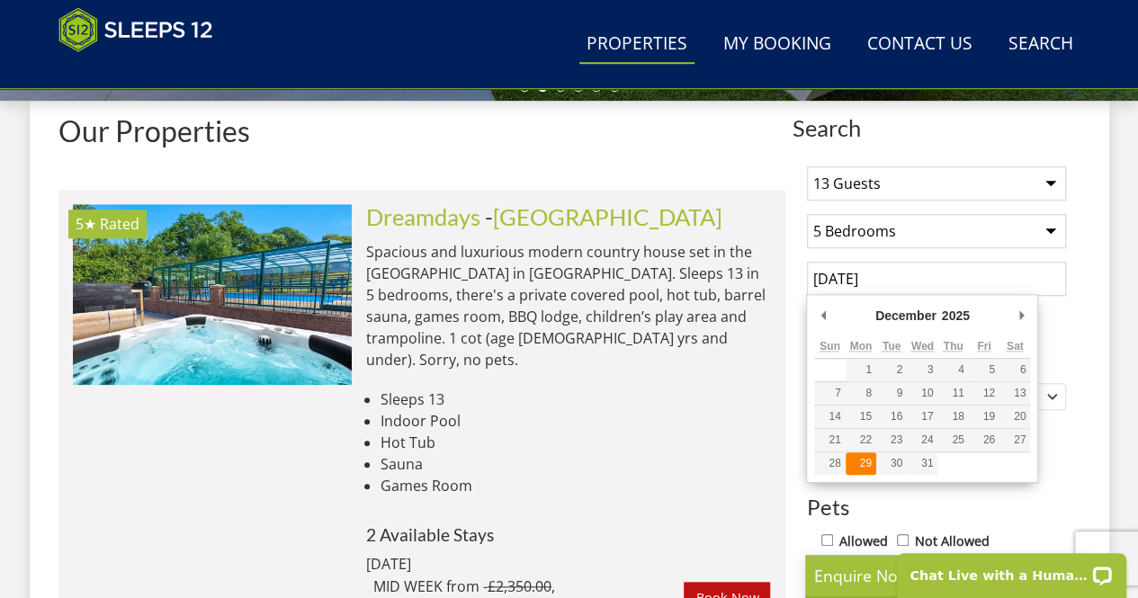
type input "29/12/2025"
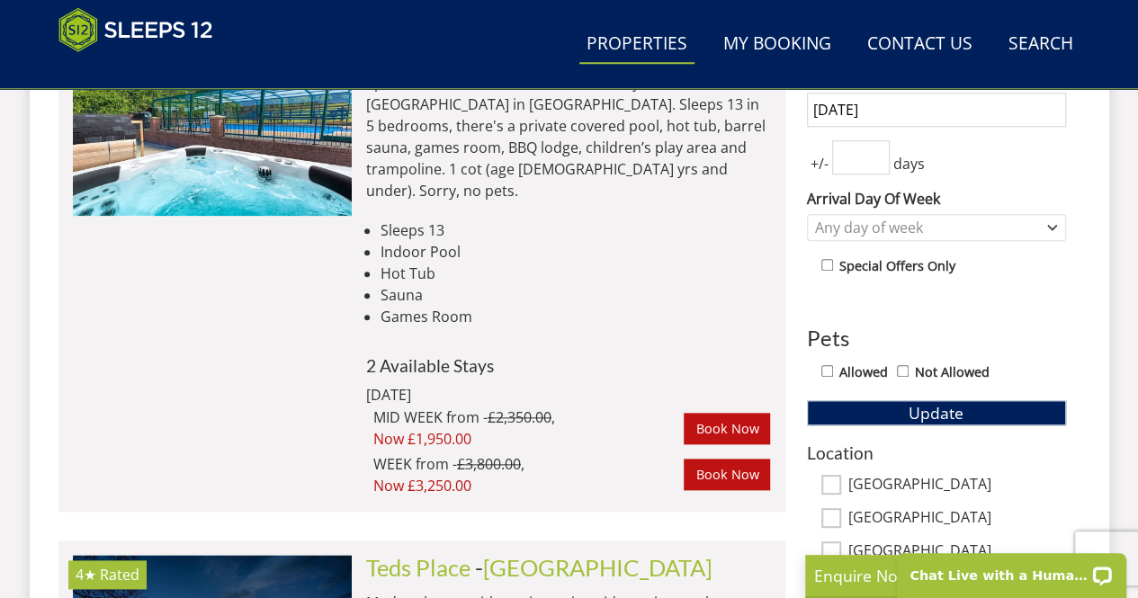
scroll to position [832, 0]
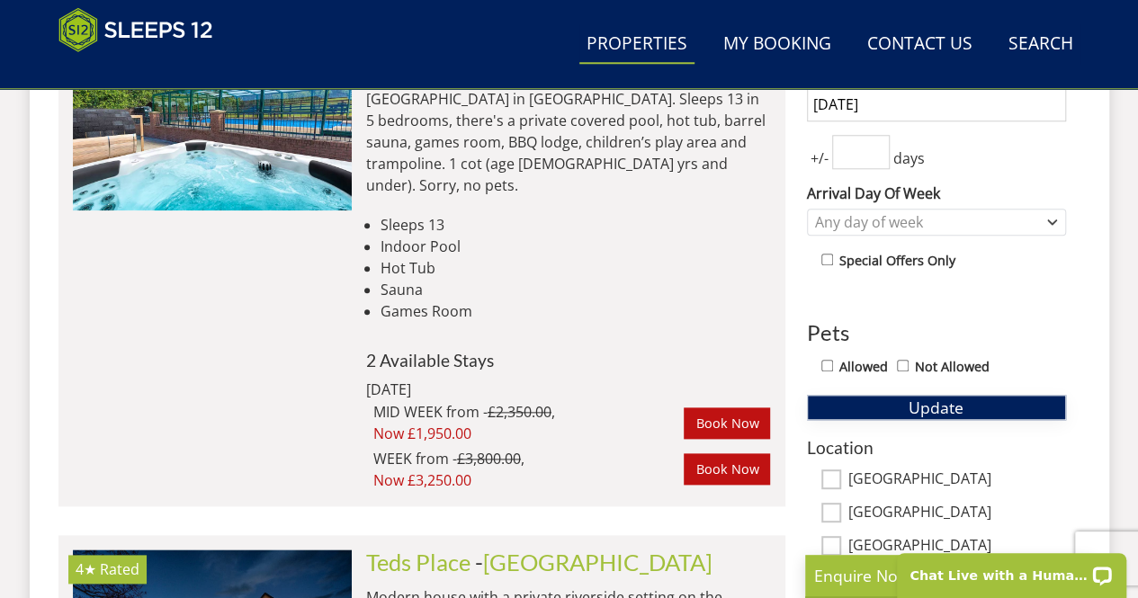
click at [932, 400] on span "Update" at bounding box center [936, 408] width 55 height 22
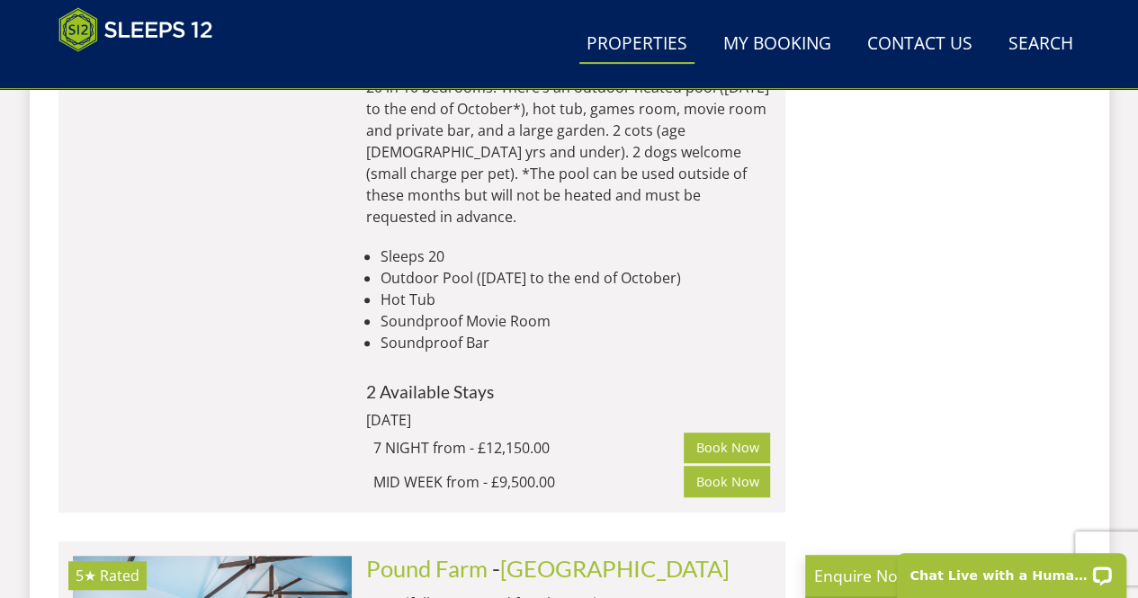
scroll to position [10565, 0]
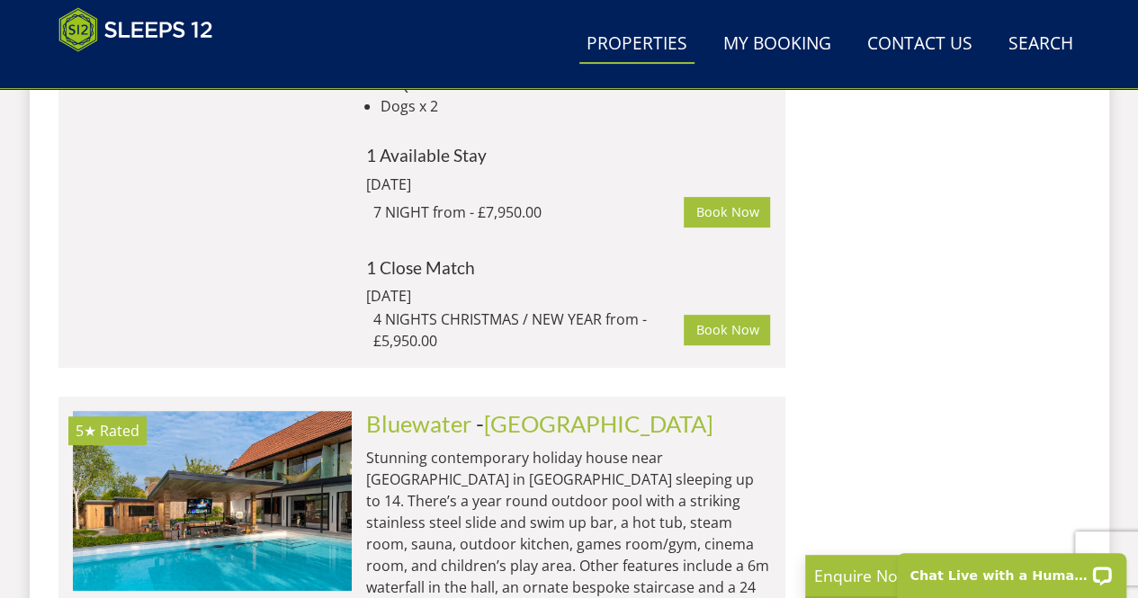
scroll to position [3562, 0]
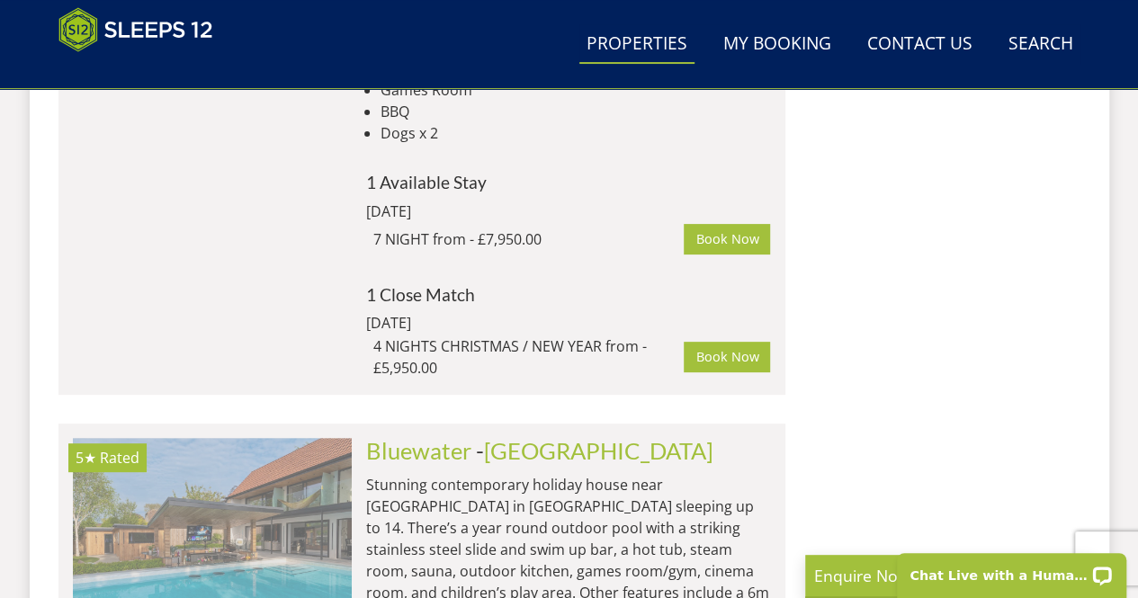
click at [221, 438] on img at bounding box center [212, 528] width 279 height 180
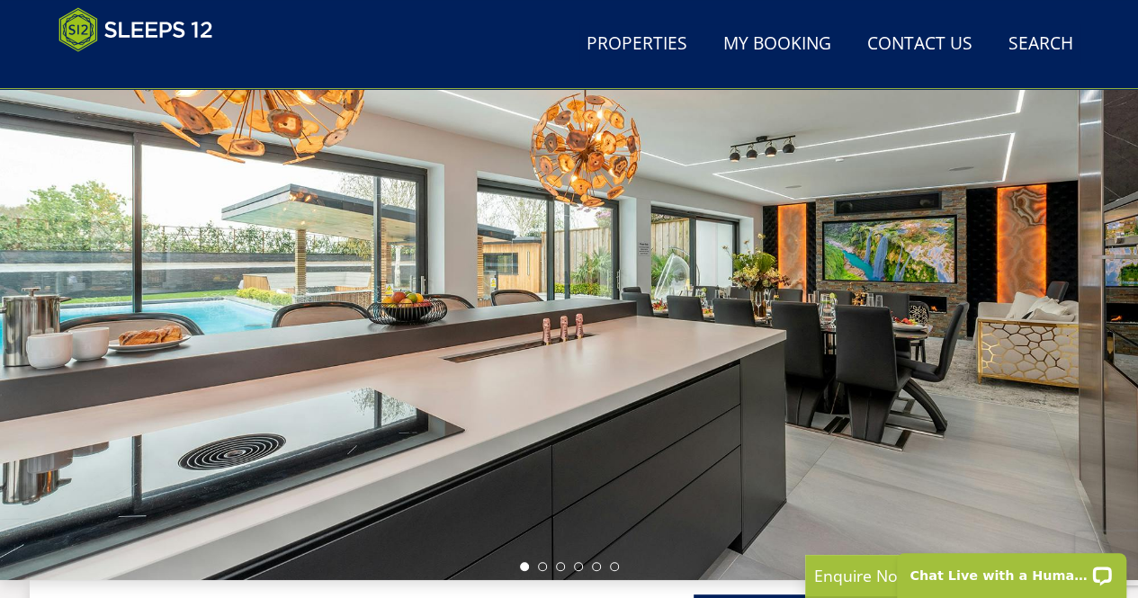
click at [535, 564] on ul at bounding box center [569, 566] width 99 height 9
click at [542, 566] on li at bounding box center [542, 566] width 9 height 9
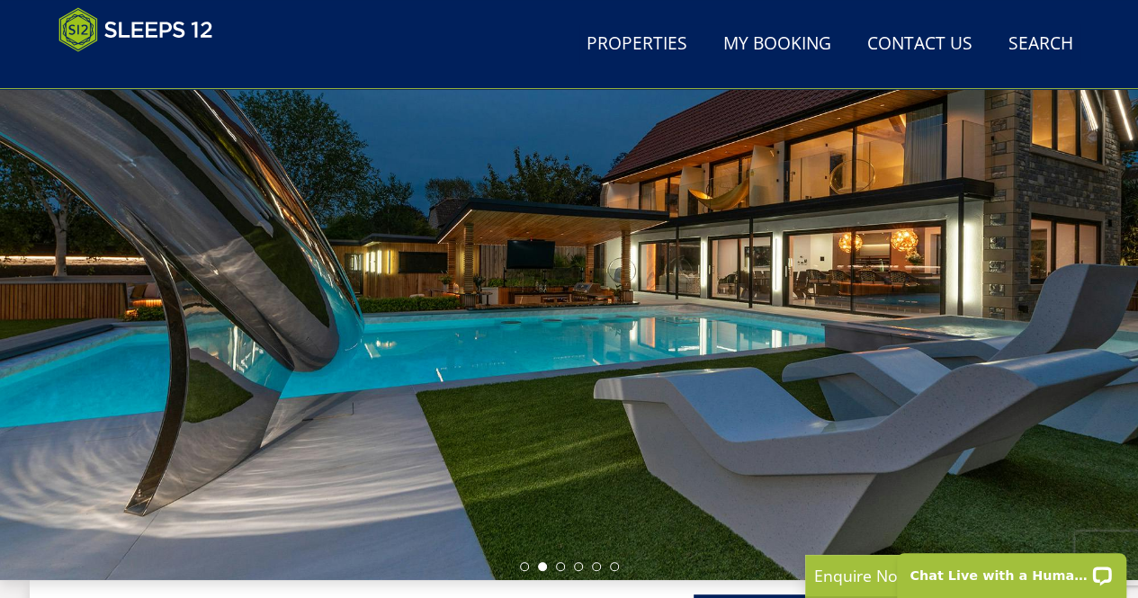
click at [565, 571] on div at bounding box center [569, 266] width 1138 height 630
click at [560, 569] on li at bounding box center [560, 566] width 9 height 9
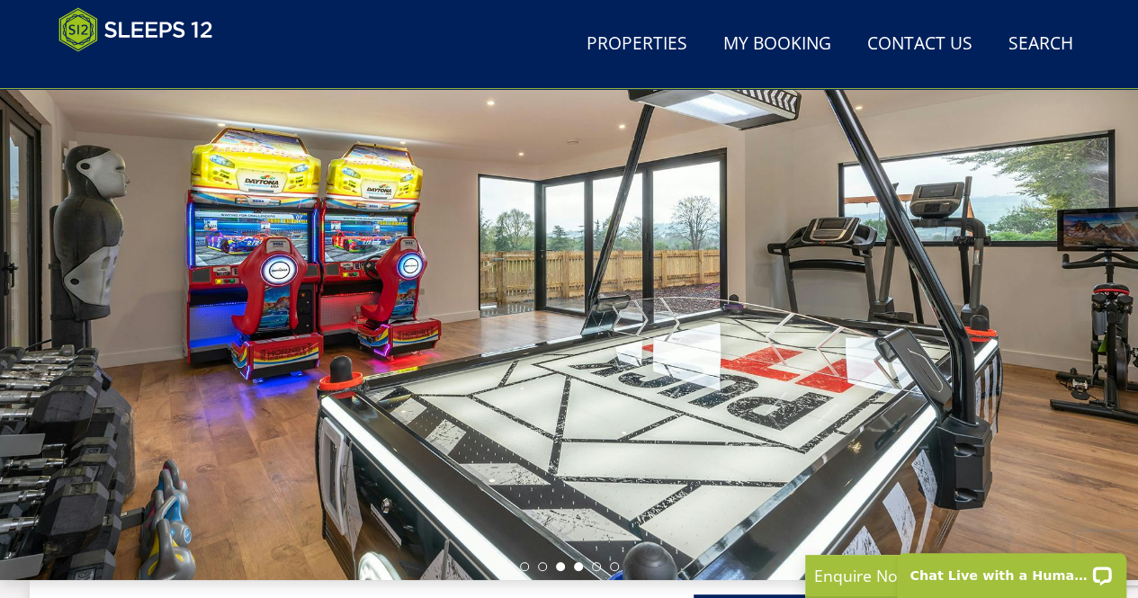
click at [578, 568] on li at bounding box center [578, 566] width 9 height 9
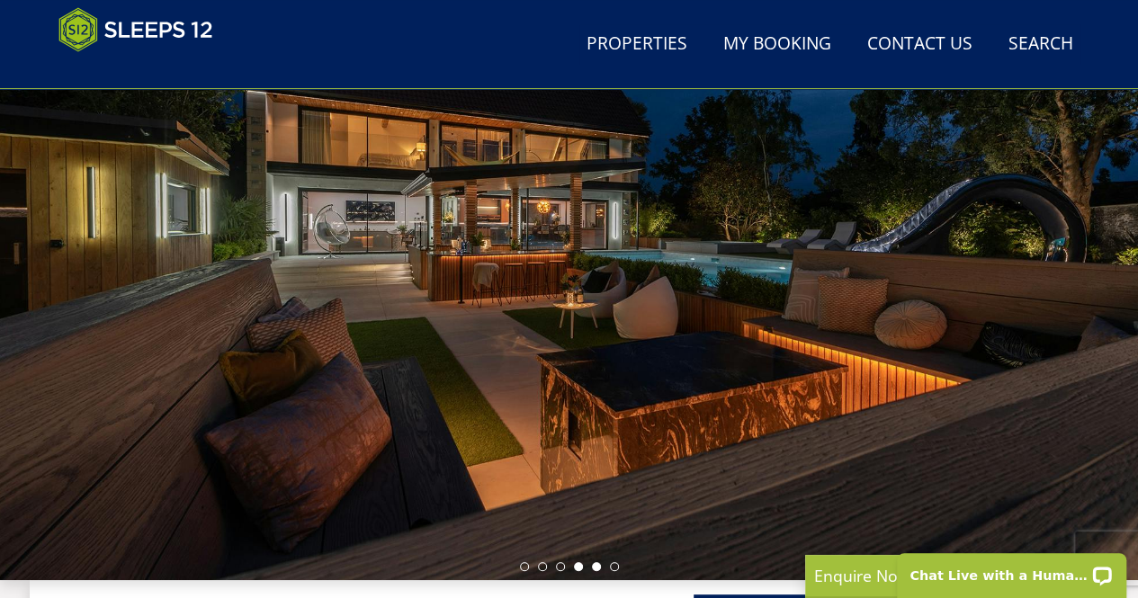
click at [597, 565] on li at bounding box center [596, 566] width 9 height 9
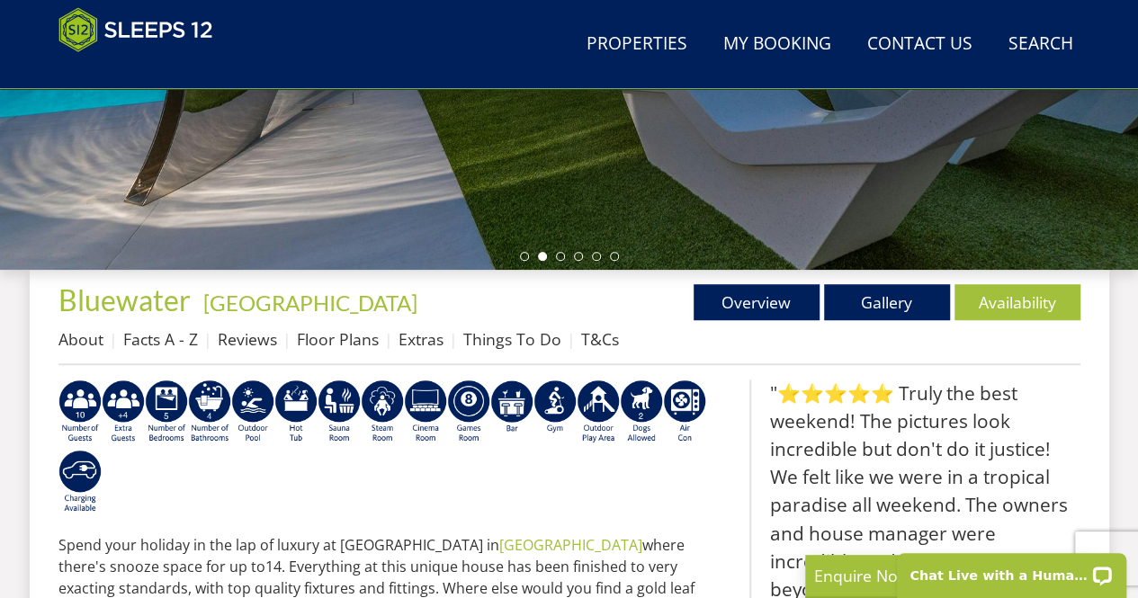
scroll to position [798, 0]
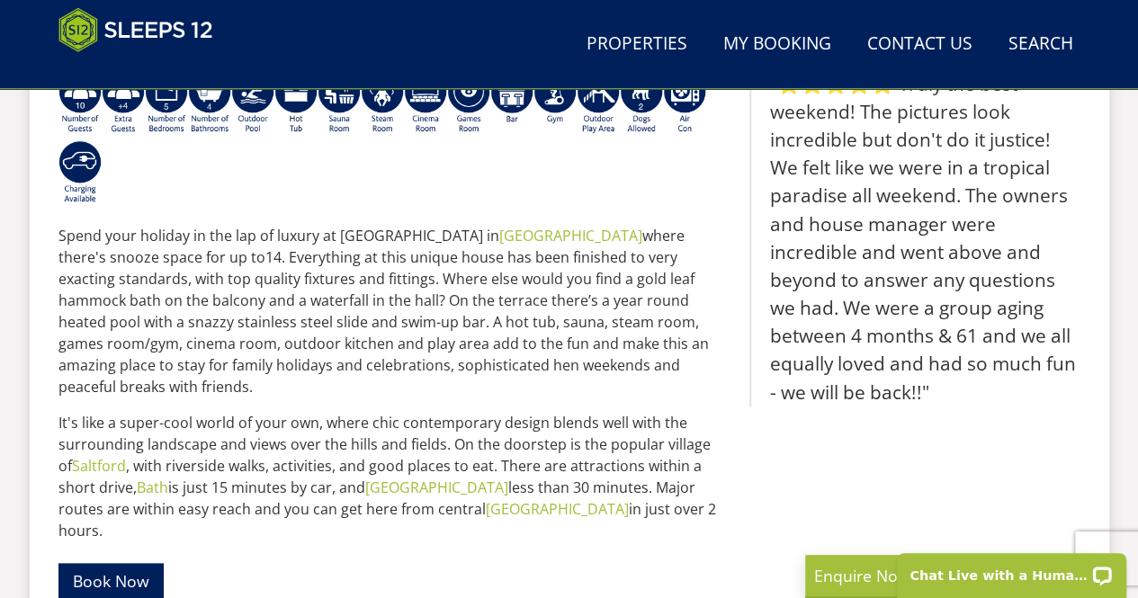
click at [440, 312] on p "Spend your holiday in the lap of luxury at Bluewater in Somerset where there's …" at bounding box center [396, 311] width 677 height 173
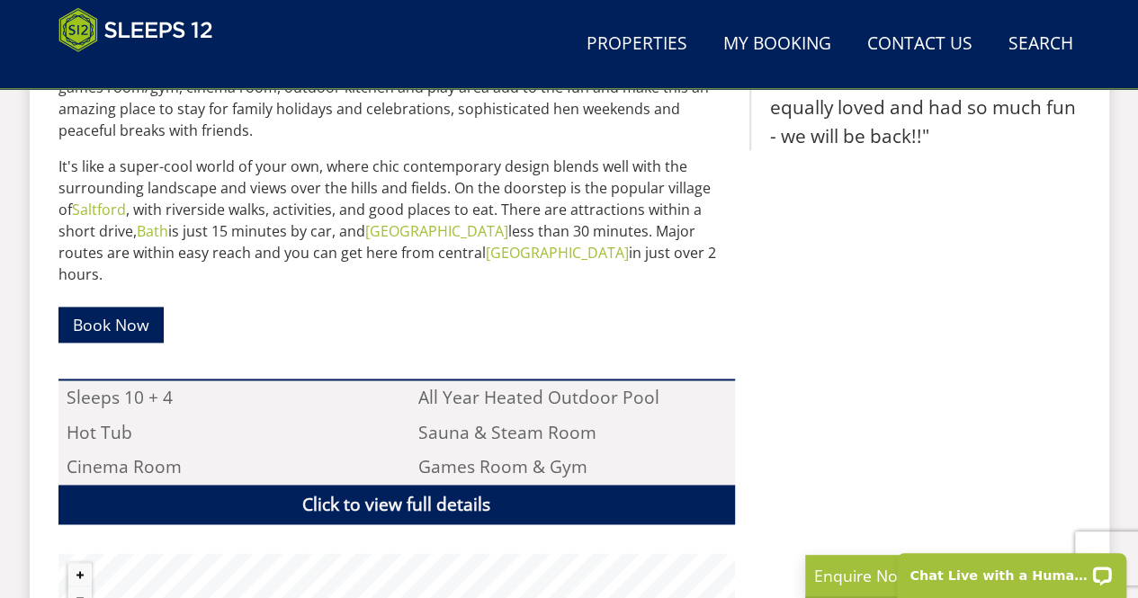
scroll to position [536, 0]
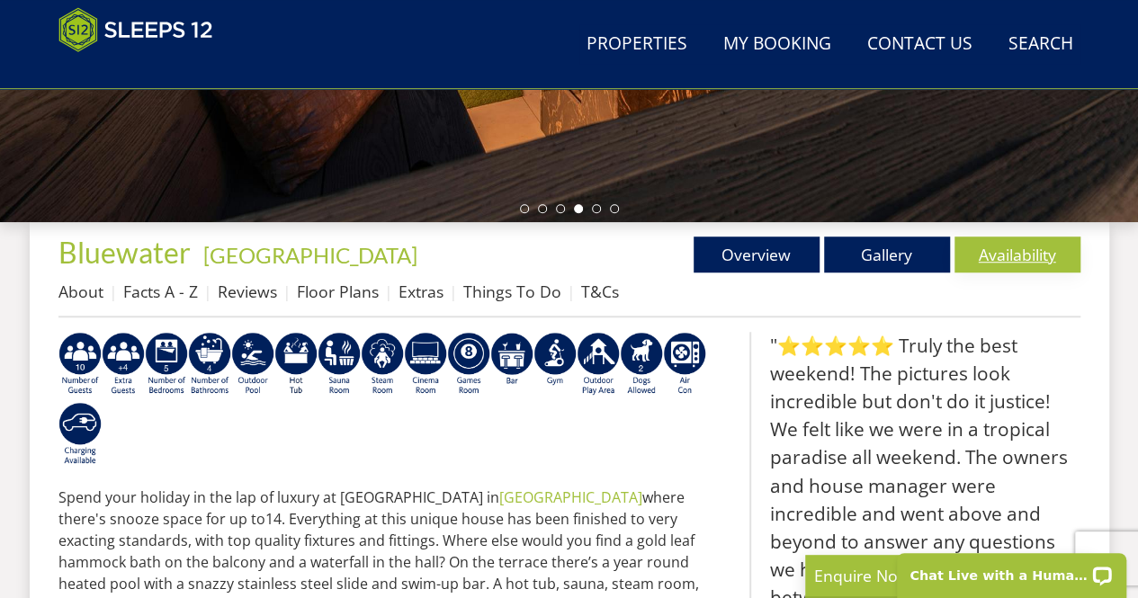
click at [1038, 247] on link "Availability" at bounding box center [1018, 255] width 126 height 36
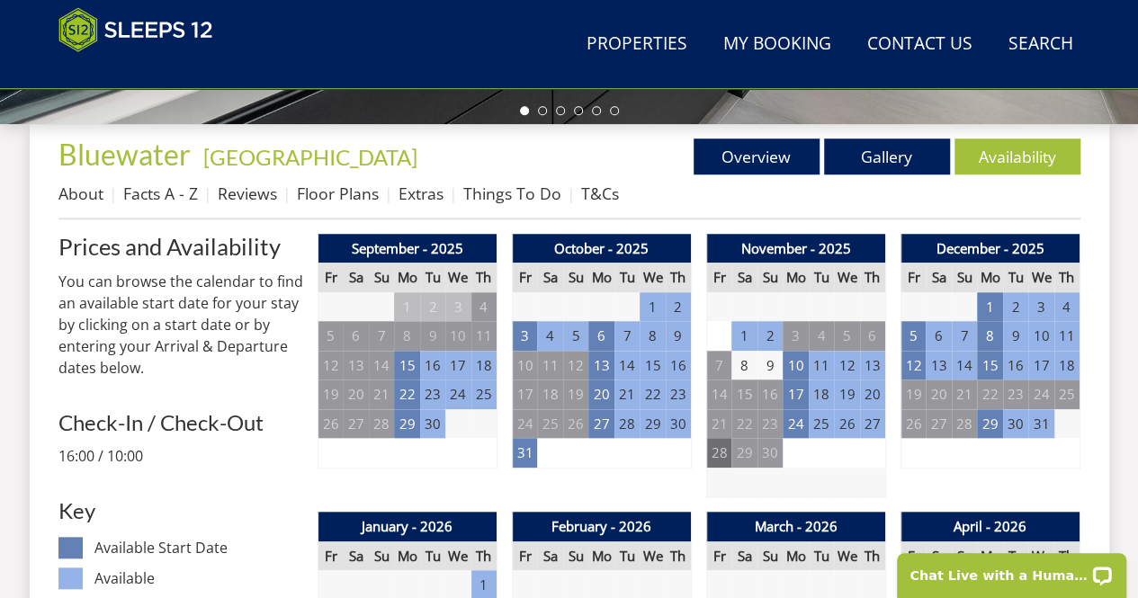
scroll to position [623, 0]
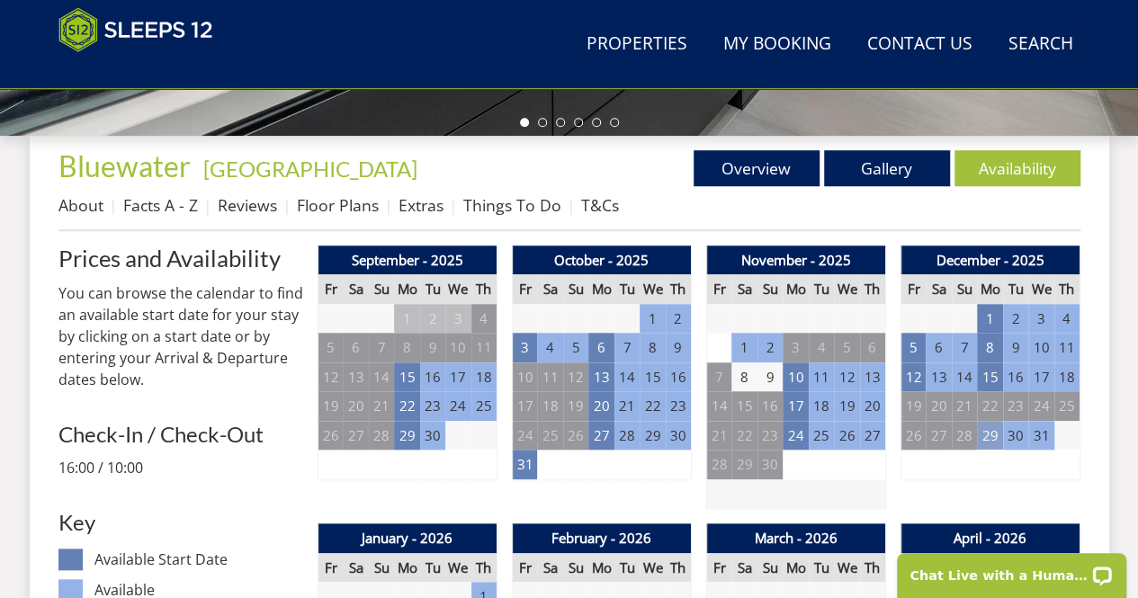
click at [989, 438] on td "29" at bounding box center [989, 436] width 25 height 30
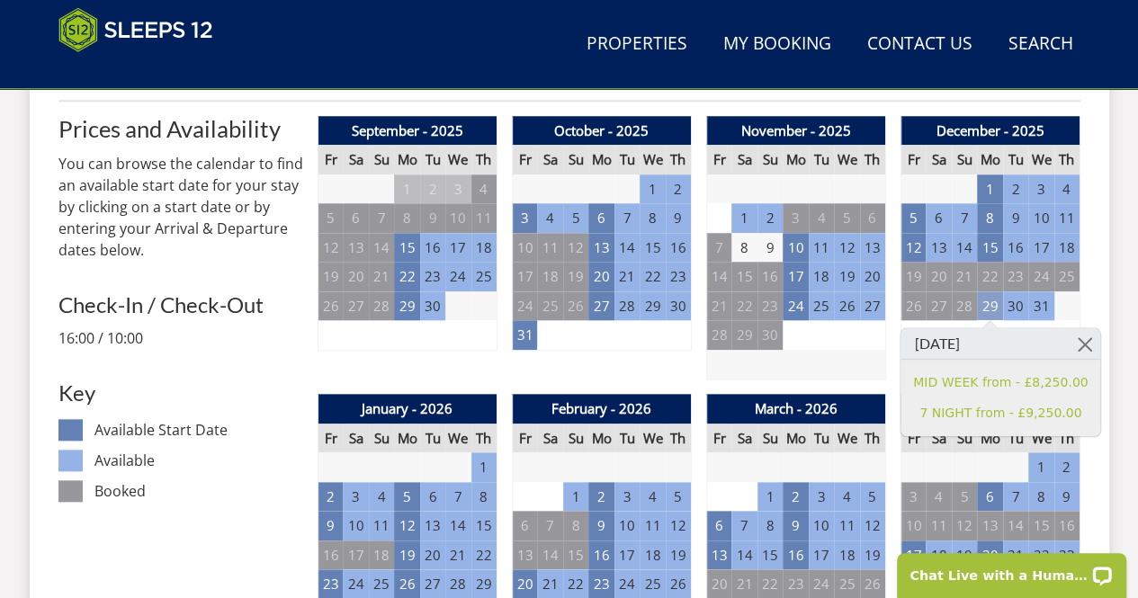
scroll to position [763, 0]
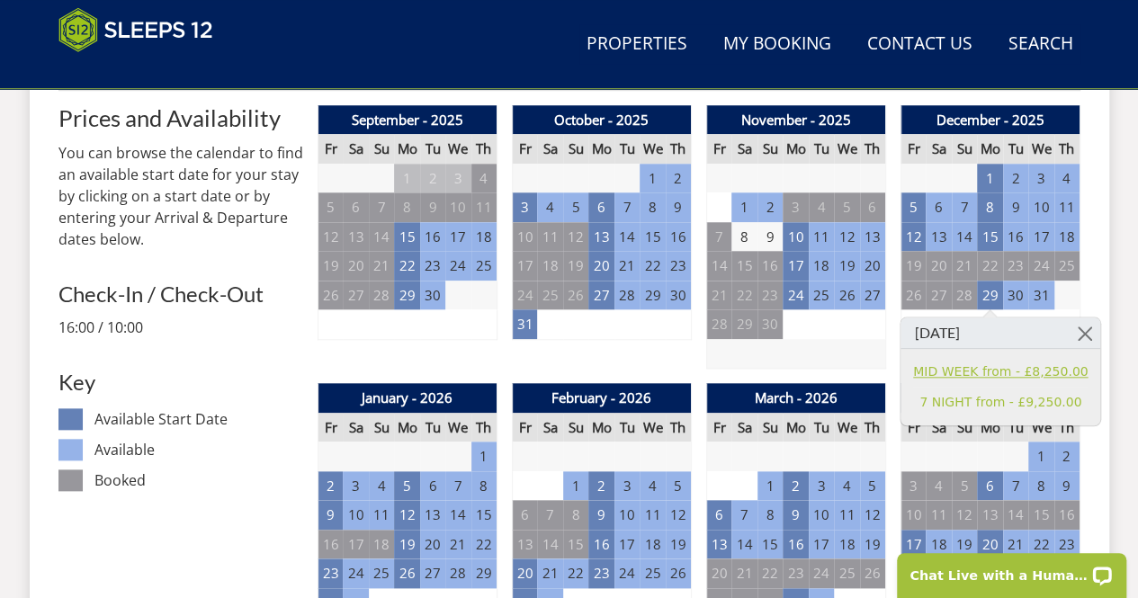
click at [1020, 369] on link "MID WEEK from - £8,250.00" at bounding box center [1000, 372] width 175 height 19
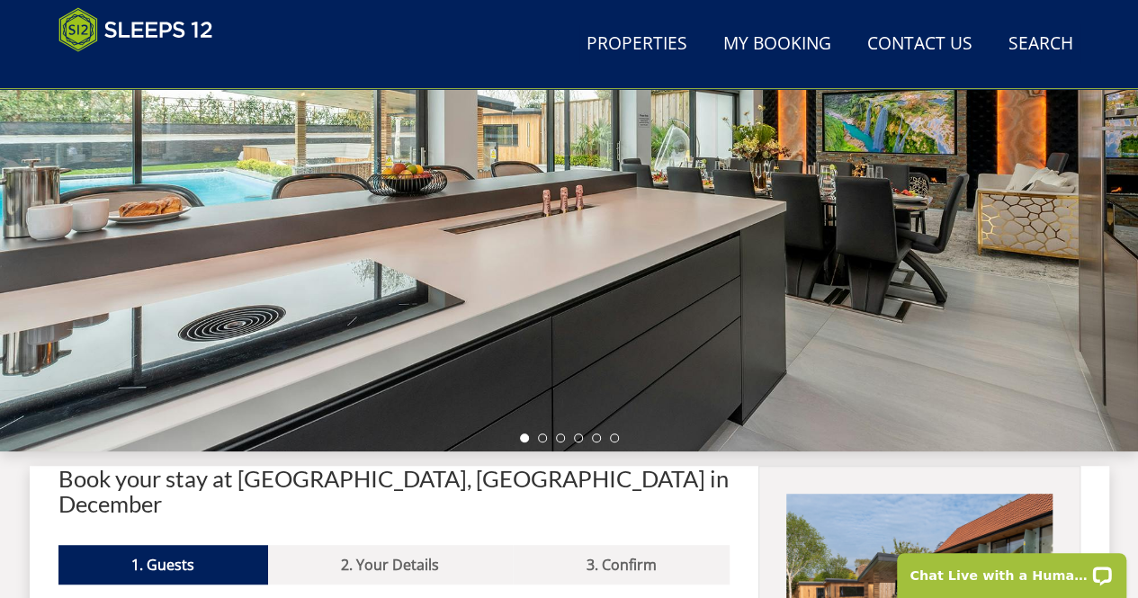
scroll to position [304, 0]
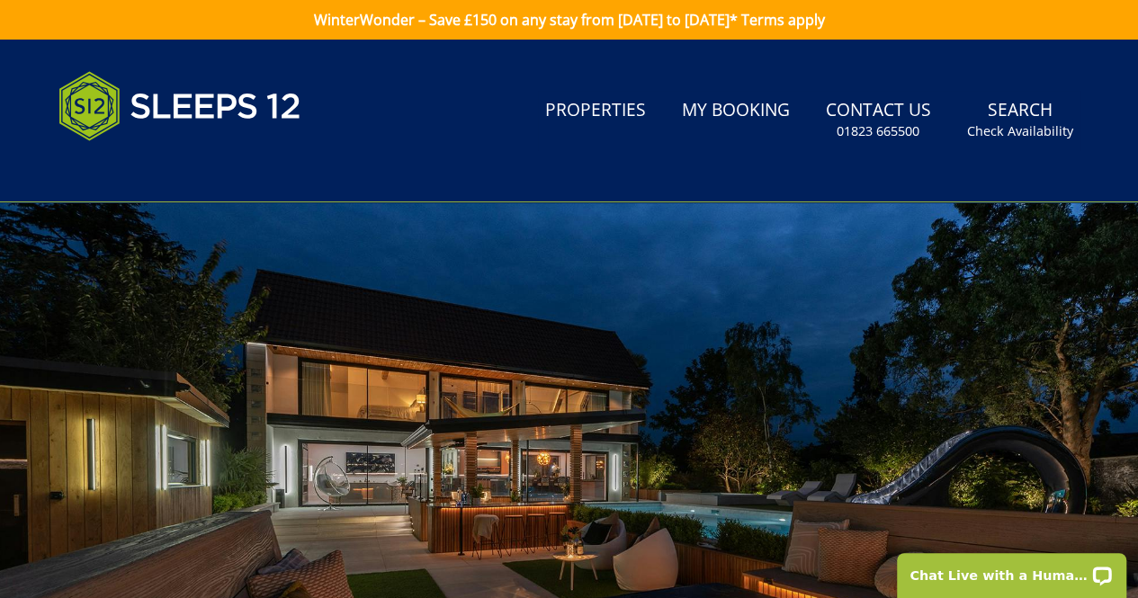
scroll to position [763, 0]
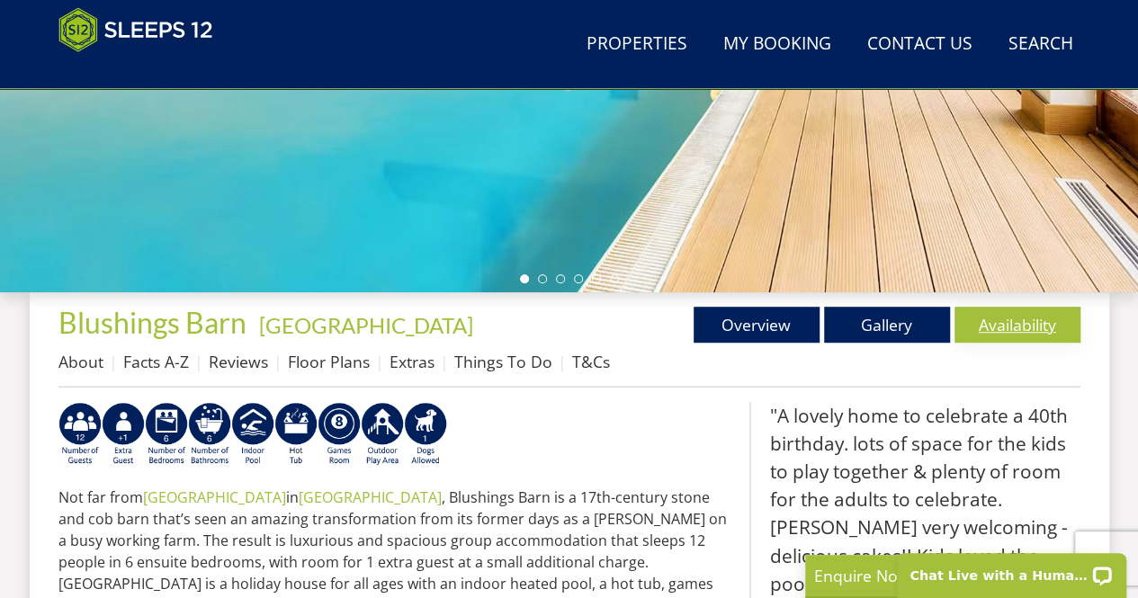
click at [1006, 328] on link "Availability" at bounding box center [1018, 325] width 126 height 36
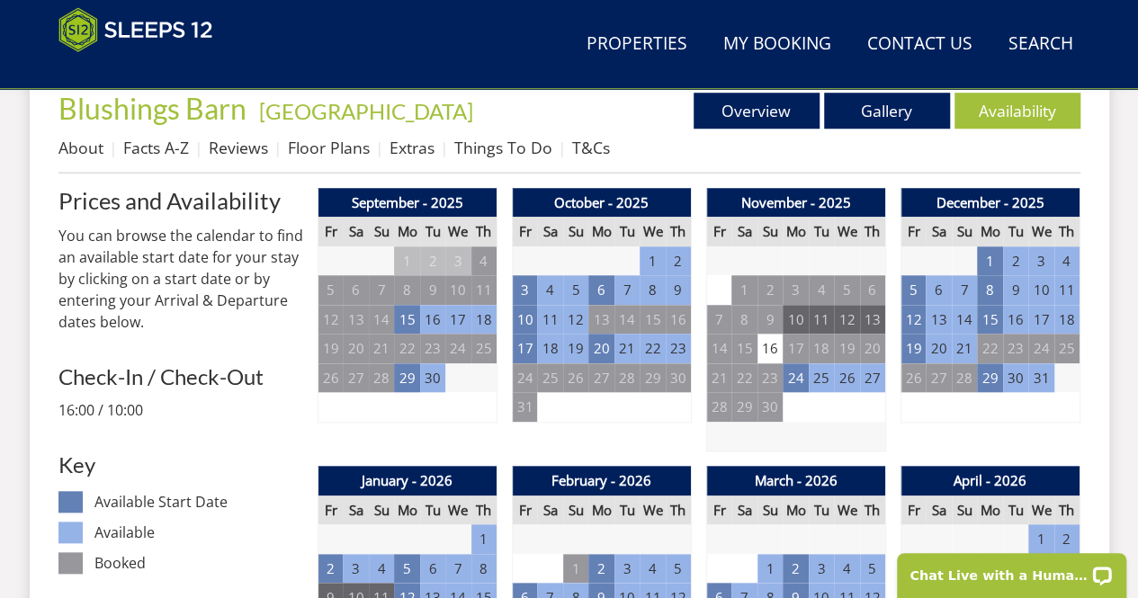
scroll to position [687, 0]
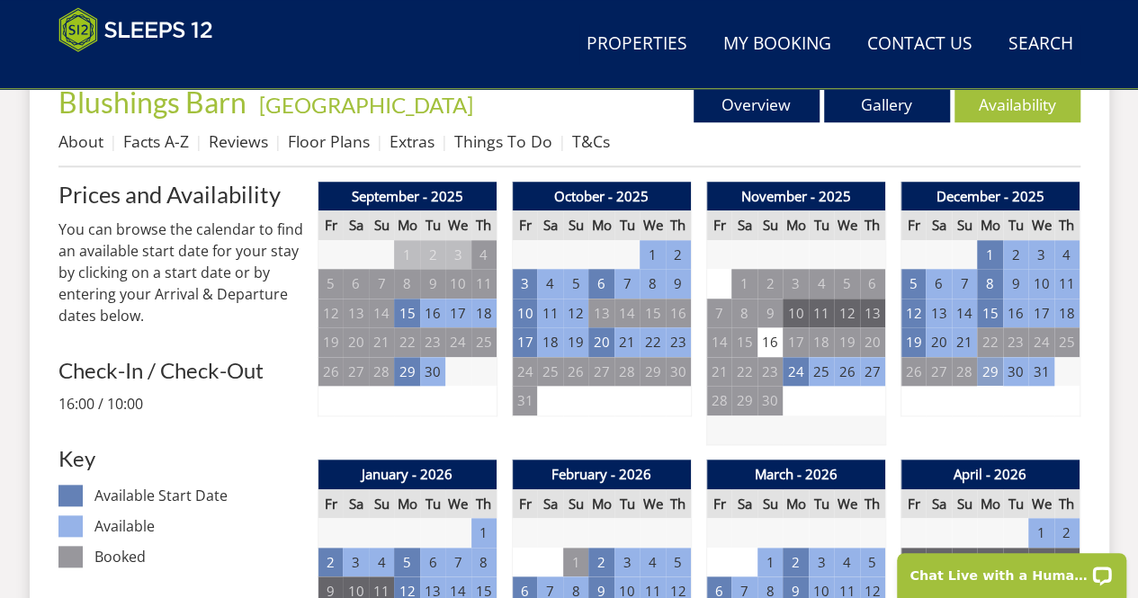
click at [993, 373] on td "29" at bounding box center [989, 372] width 25 height 30
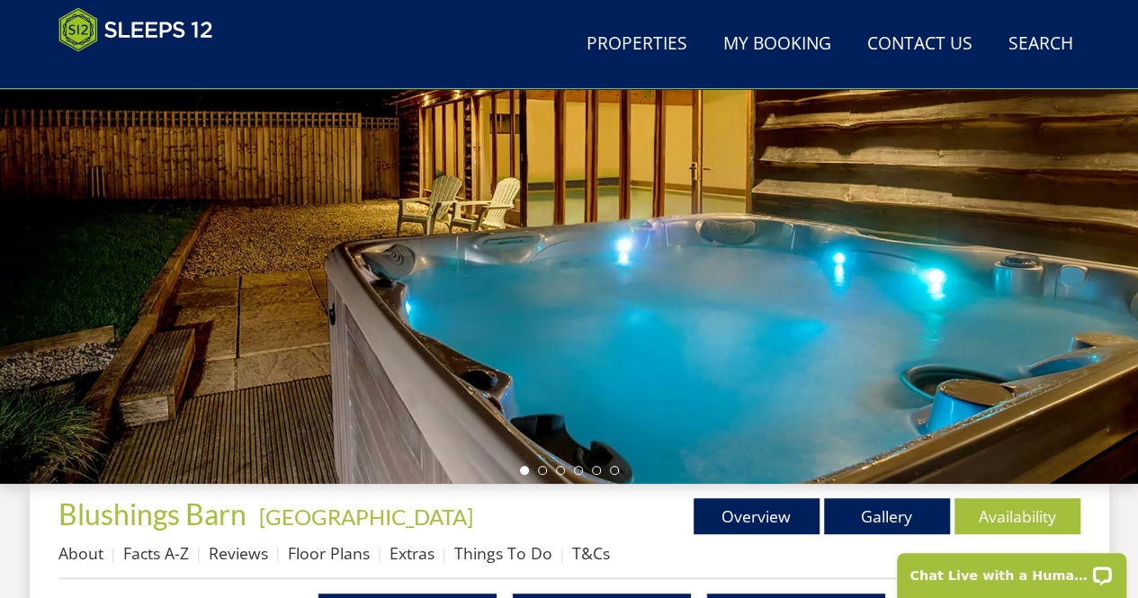
scroll to position [274, 0]
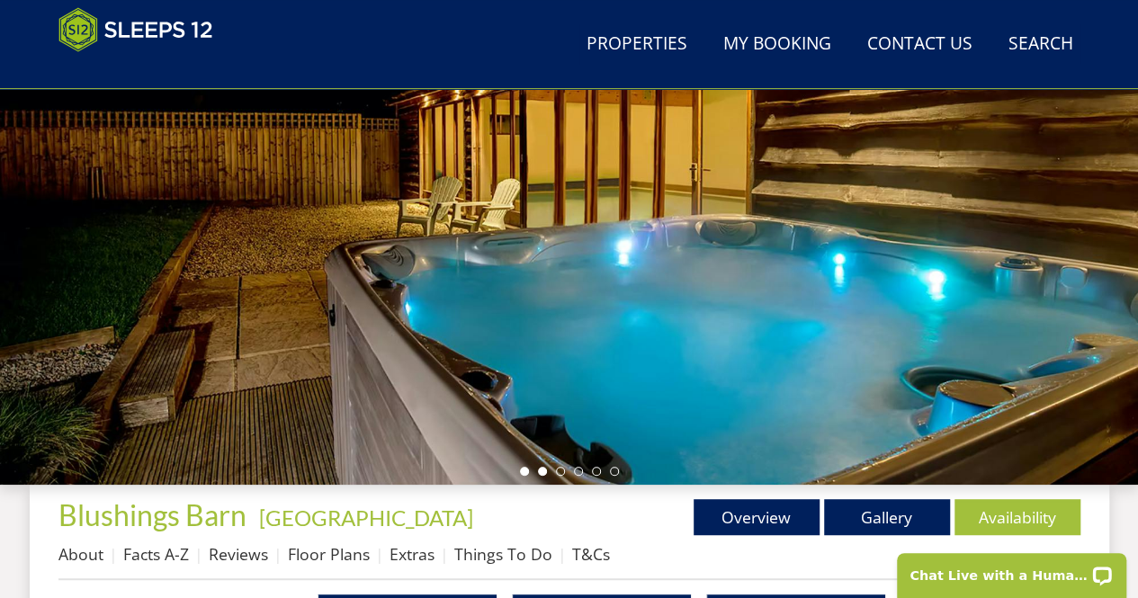
click at [540, 470] on li at bounding box center [542, 471] width 9 height 9
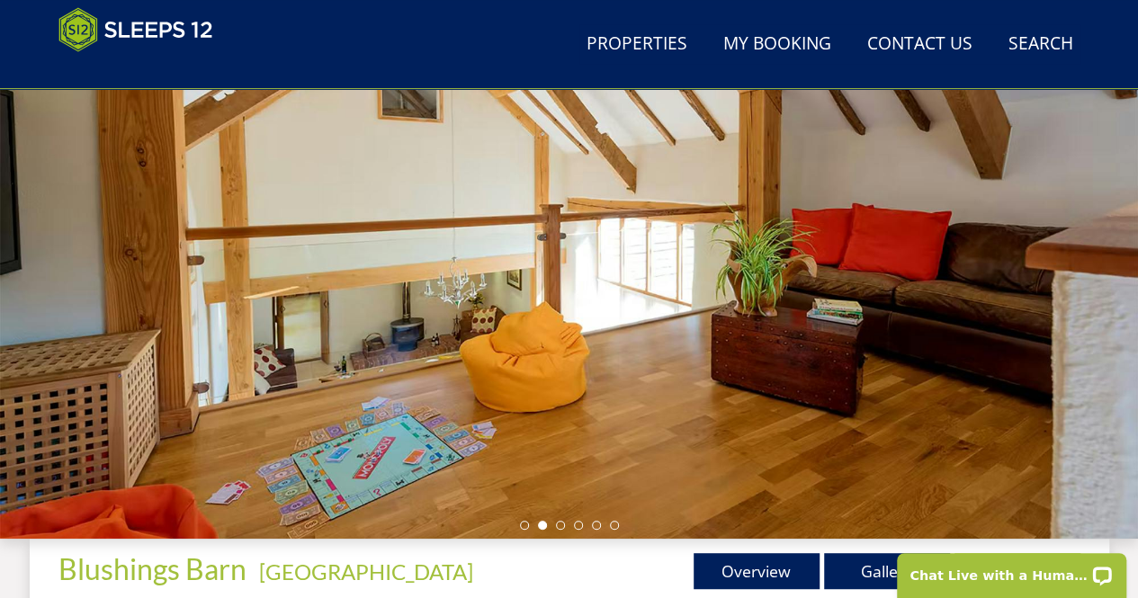
scroll to position [220, 0]
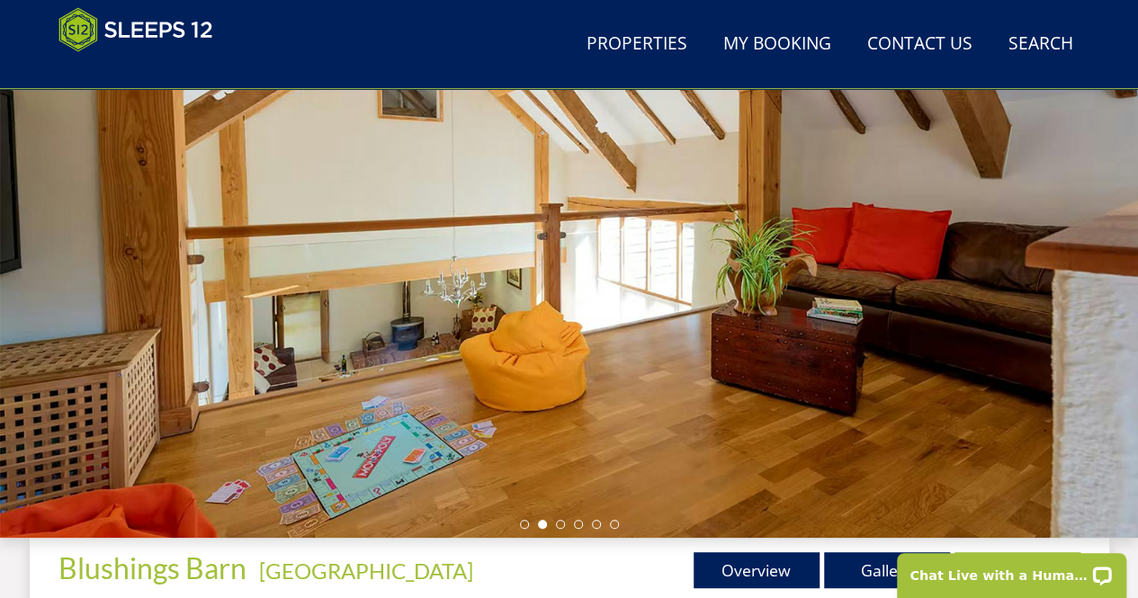
click at [557, 529] on div at bounding box center [569, 223] width 1138 height 630
click at [561, 524] on li at bounding box center [560, 524] width 9 height 9
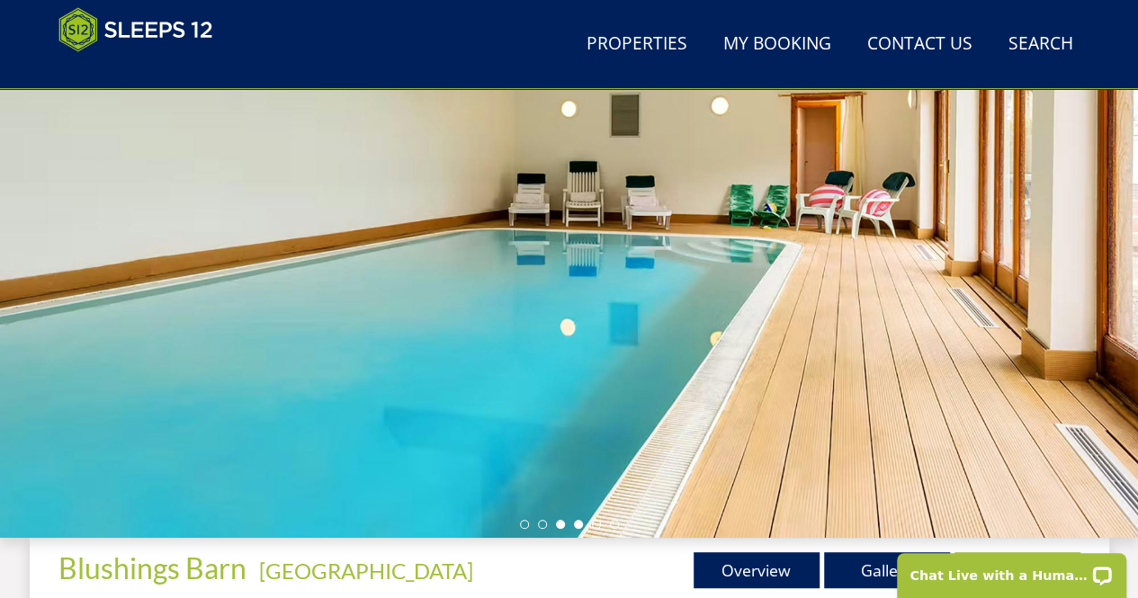
click at [574, 526] on li at bounding box center [578, 524] width 9 height 9
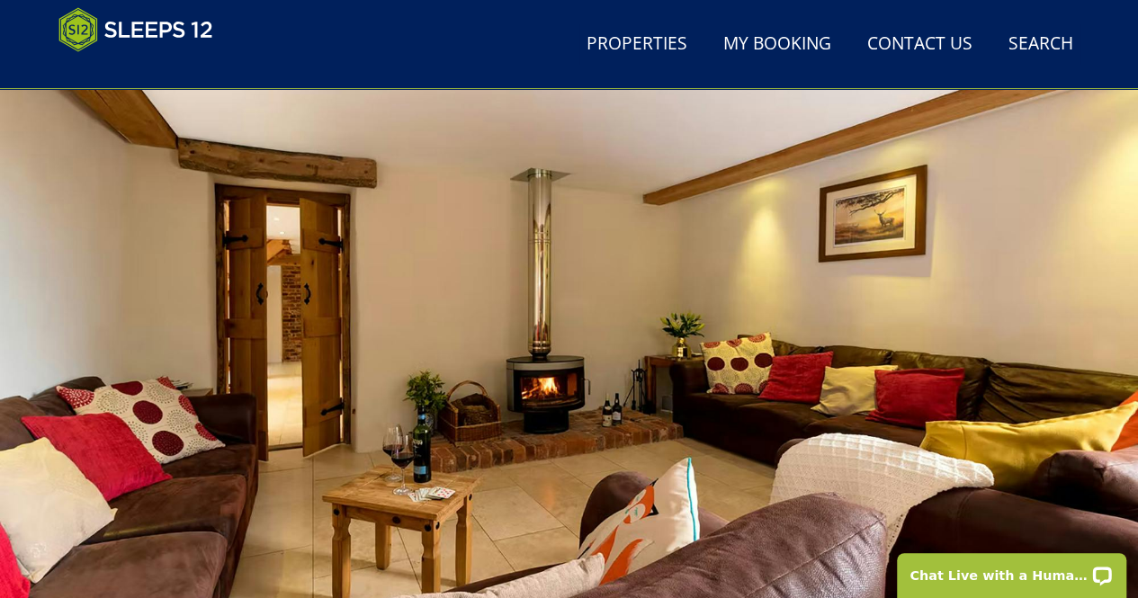
scroll to position [175, 0]
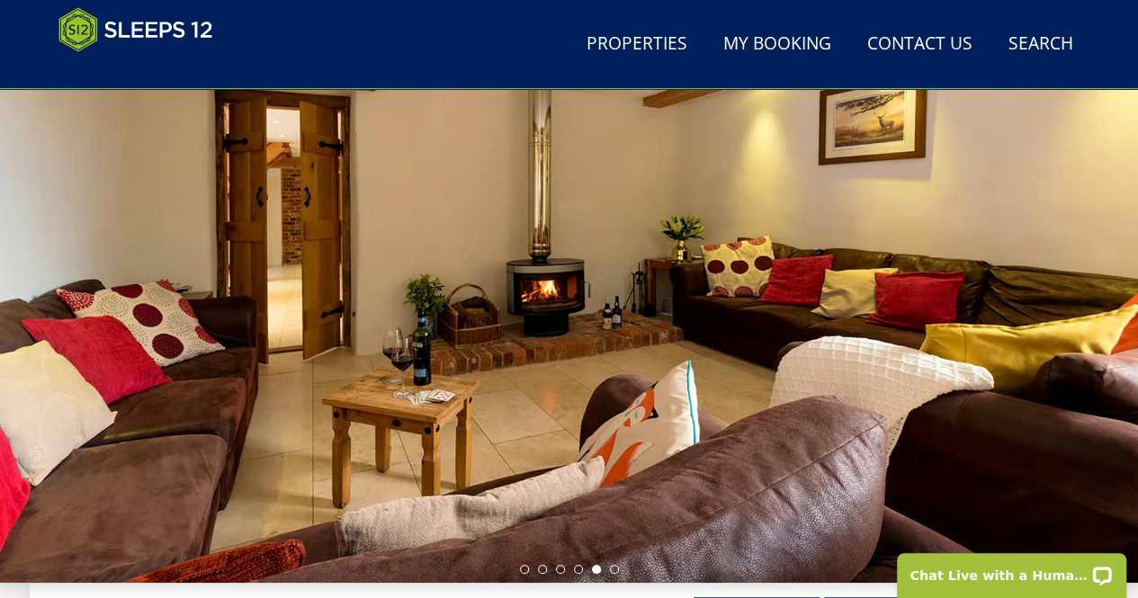
click at [615, 562] on div at bounding box center [569, 268] width 1138 height 630
click at [615, 570] on li at bounding box center [614, 569] width 9 height 9
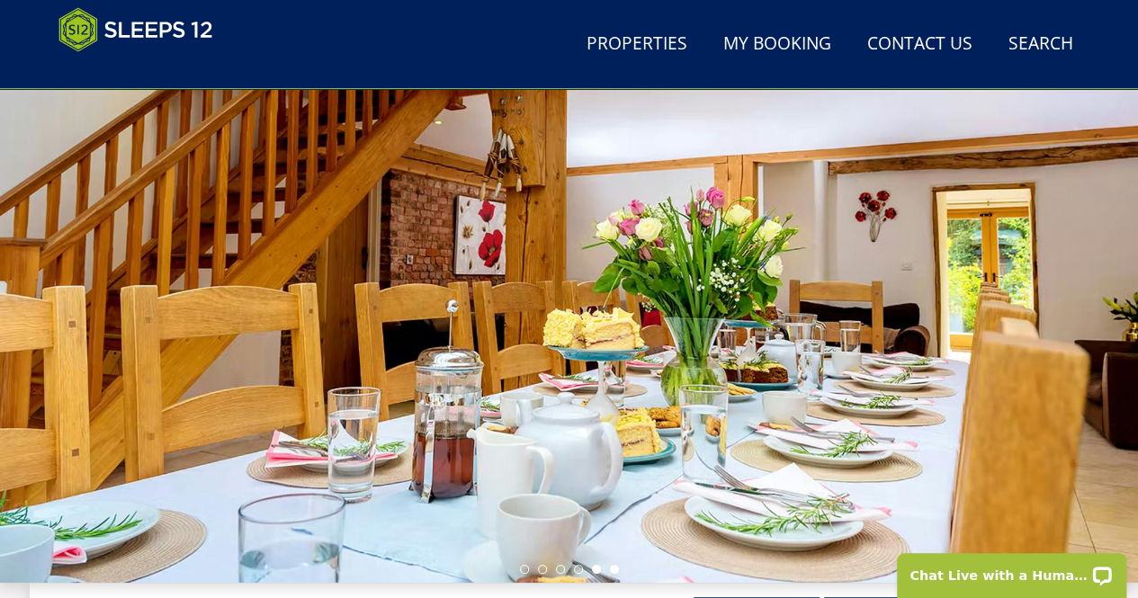
click at [594, 570] on li at bounding box center [596, 569] width 9 height 9
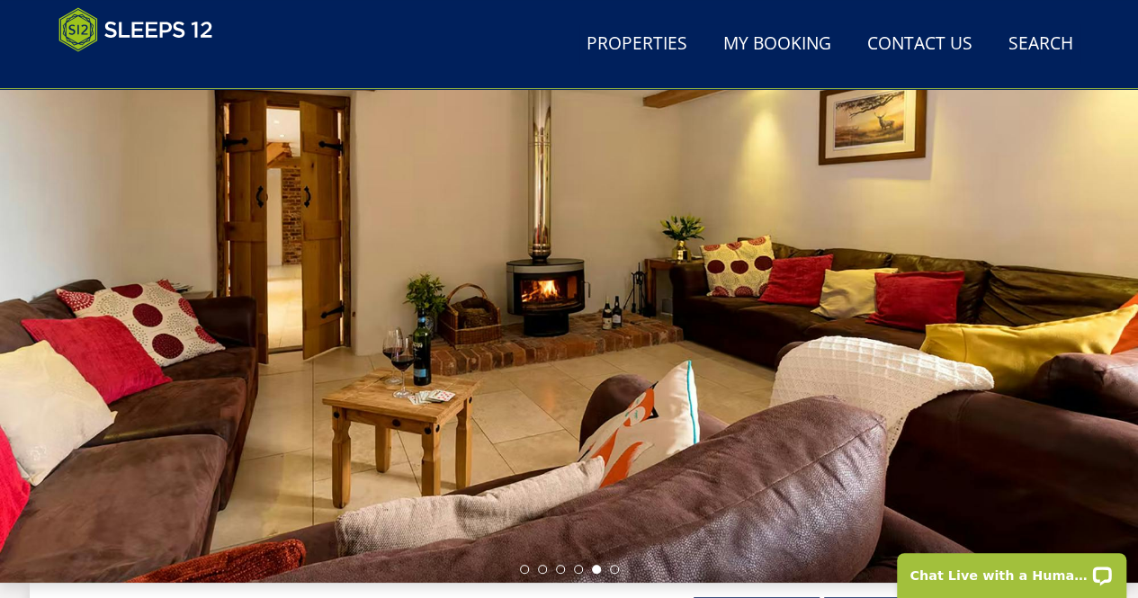
click at [513, 568] on div at bounding box center [569, 268] width 1138 height 630
click at [521, 568] on li at bounding box center [524, 569] width 9 height 9
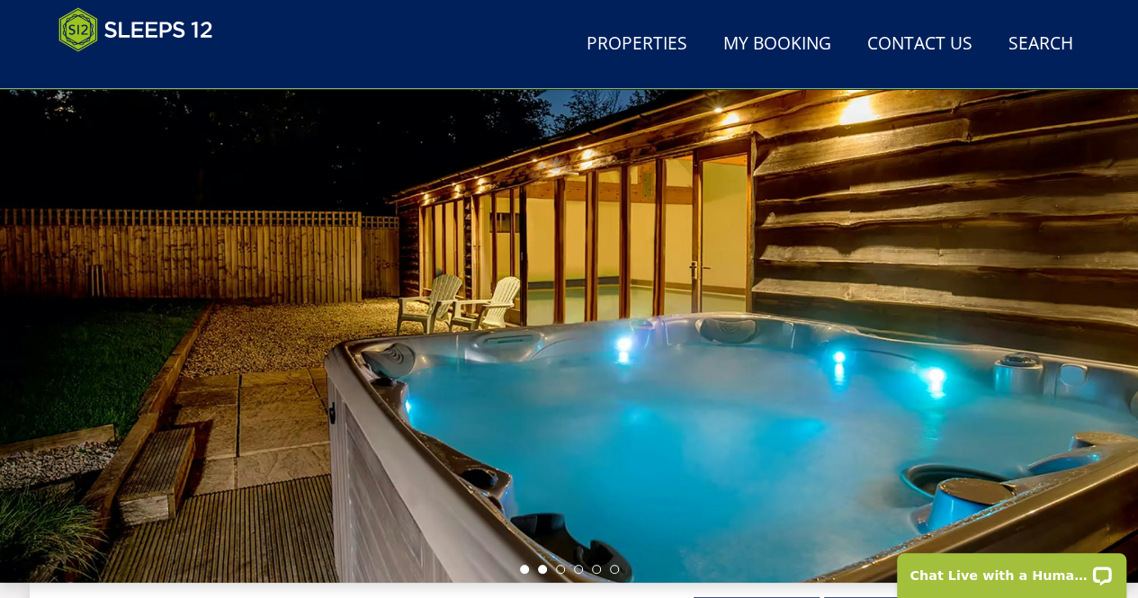
click at [545, 570] on li at bounding box center [542, 569] width 9 height 9
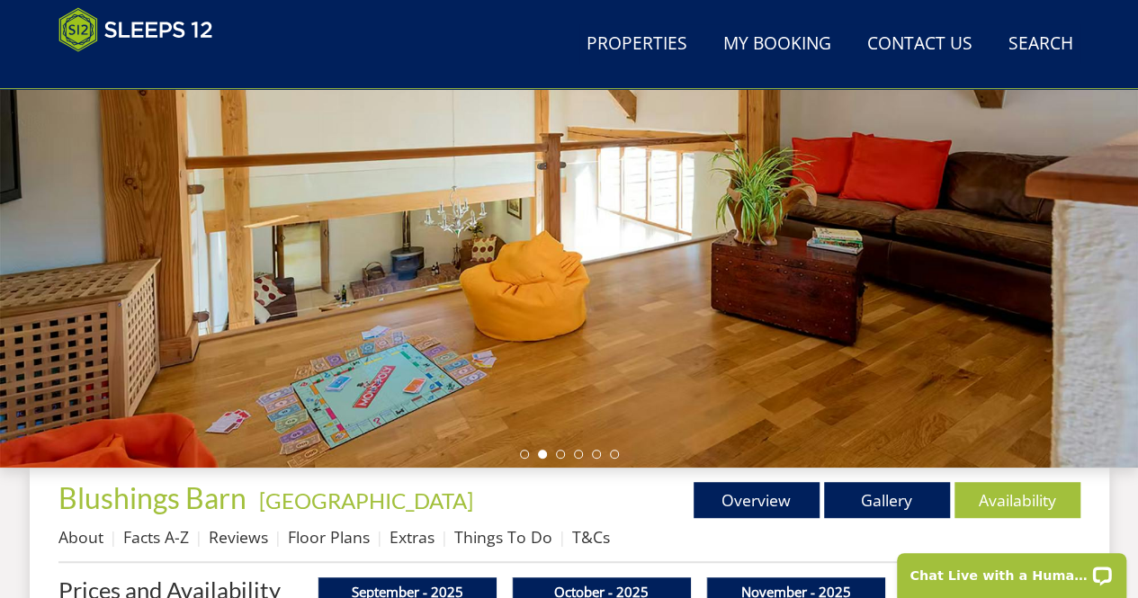
scroll to position [292, 0]
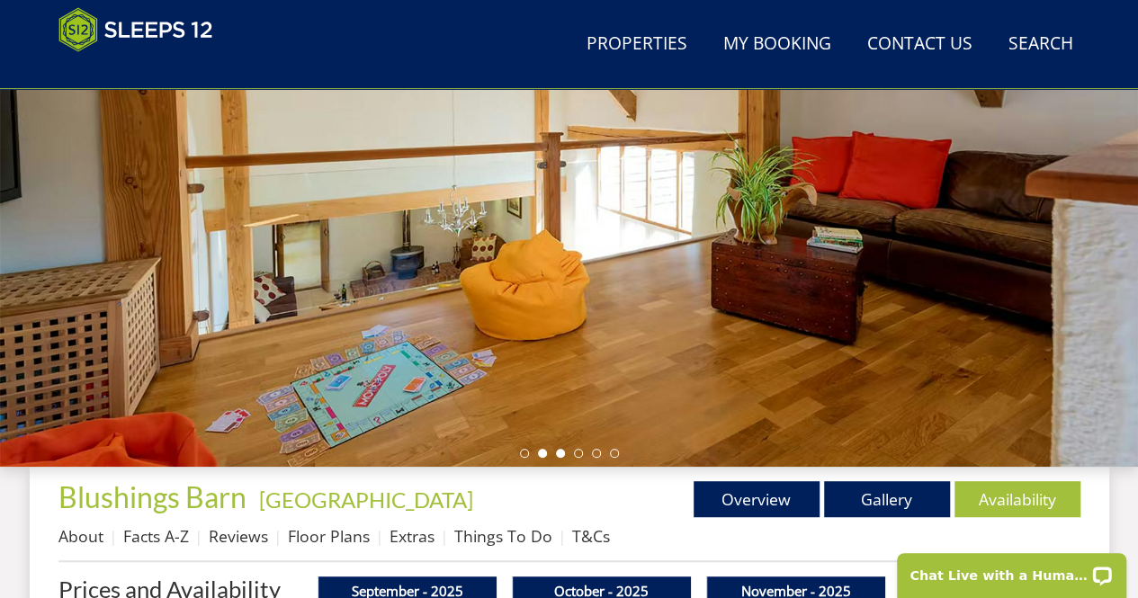
click at [557, 453] on li at bounding box center [560, 453] width 9 height 9
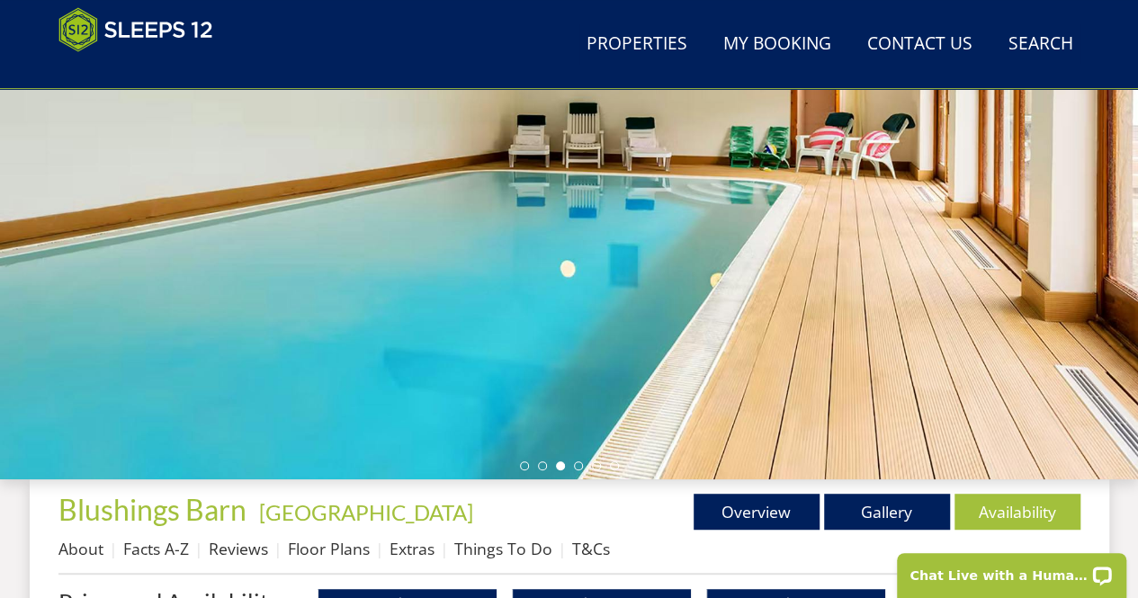
scroll to position [296, 0]
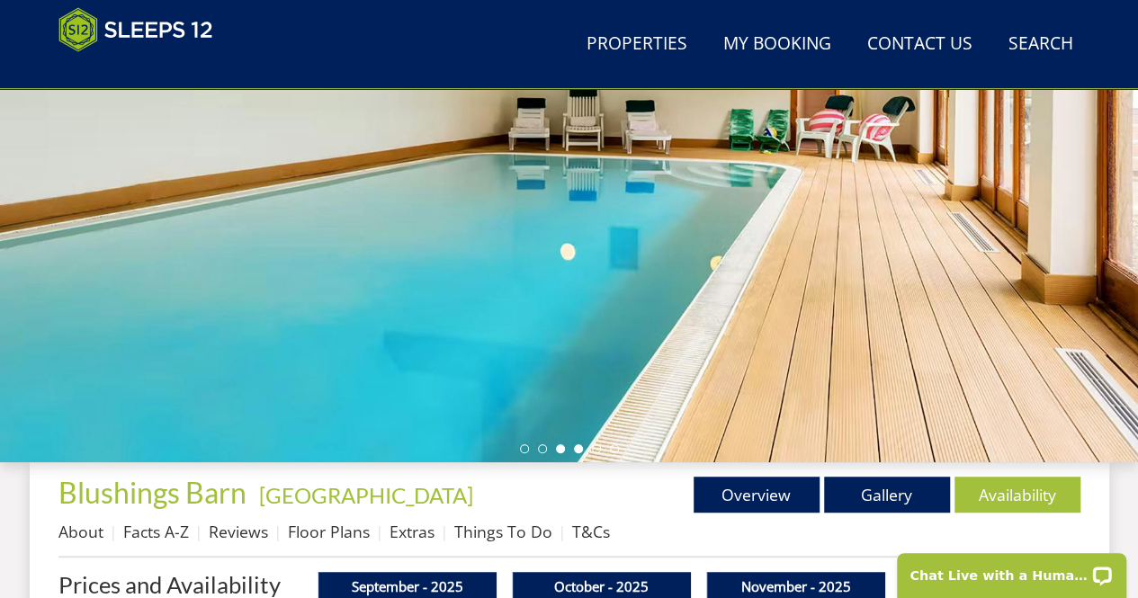
click at [574, 449] on li at bounding box center [578, 449] width 9 height 9
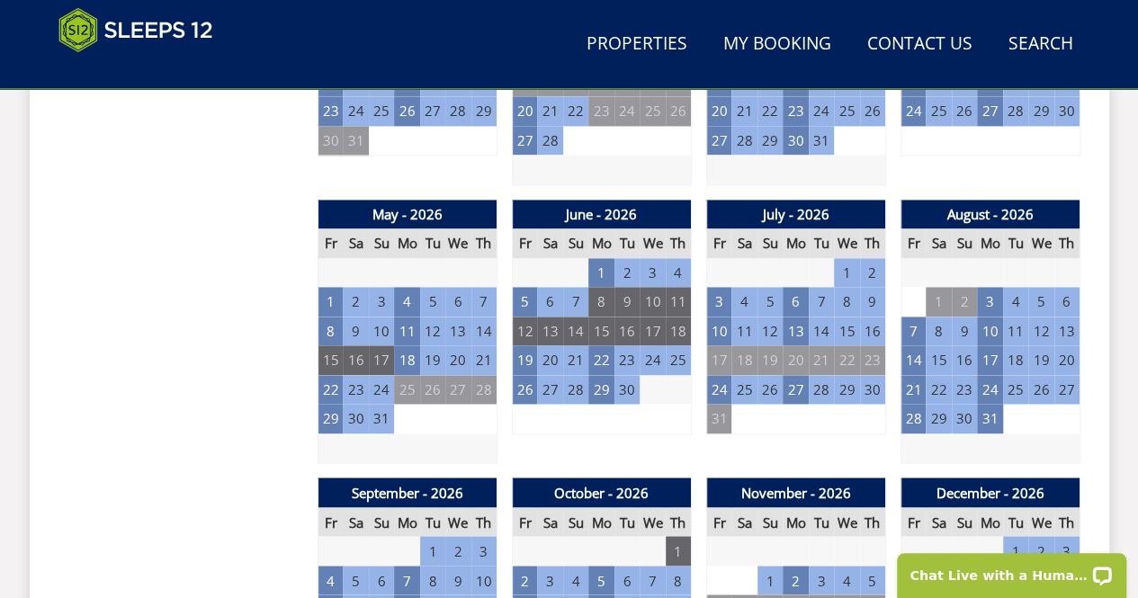
scroll to position [1230, 0]
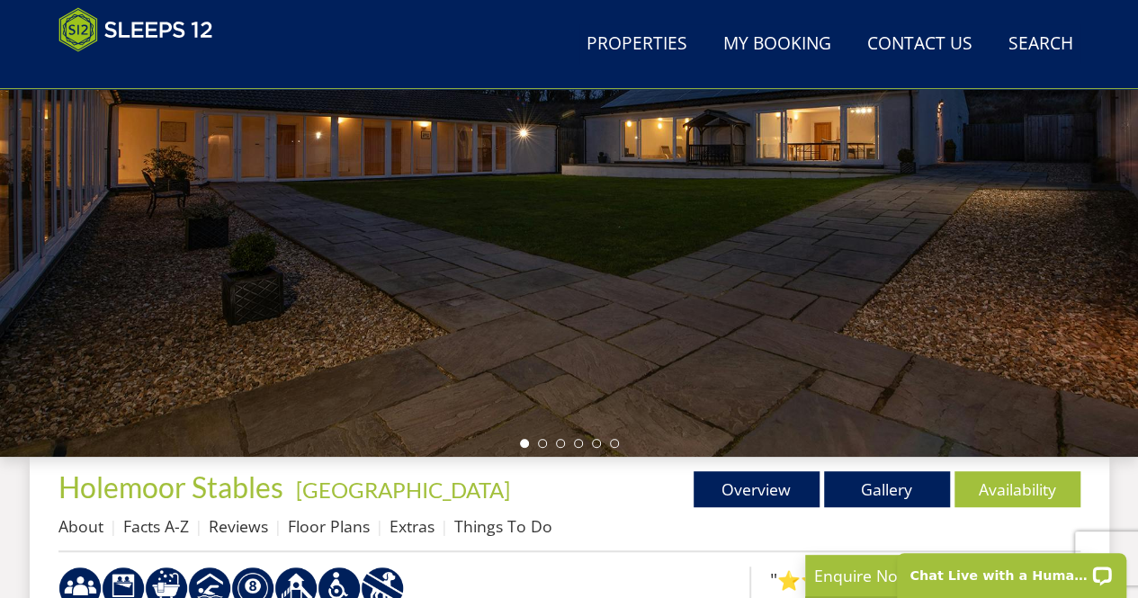
scroll to position [351, 0]
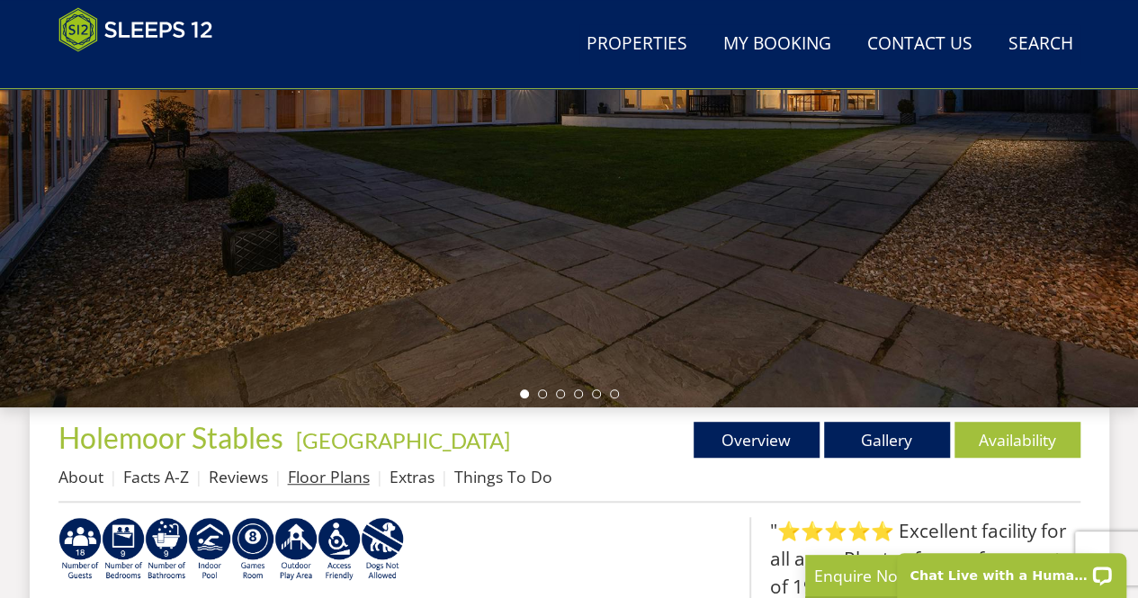
click at [335, 484] on link "Floor Plans" at bounding box center [329, 477] width 82 height 22
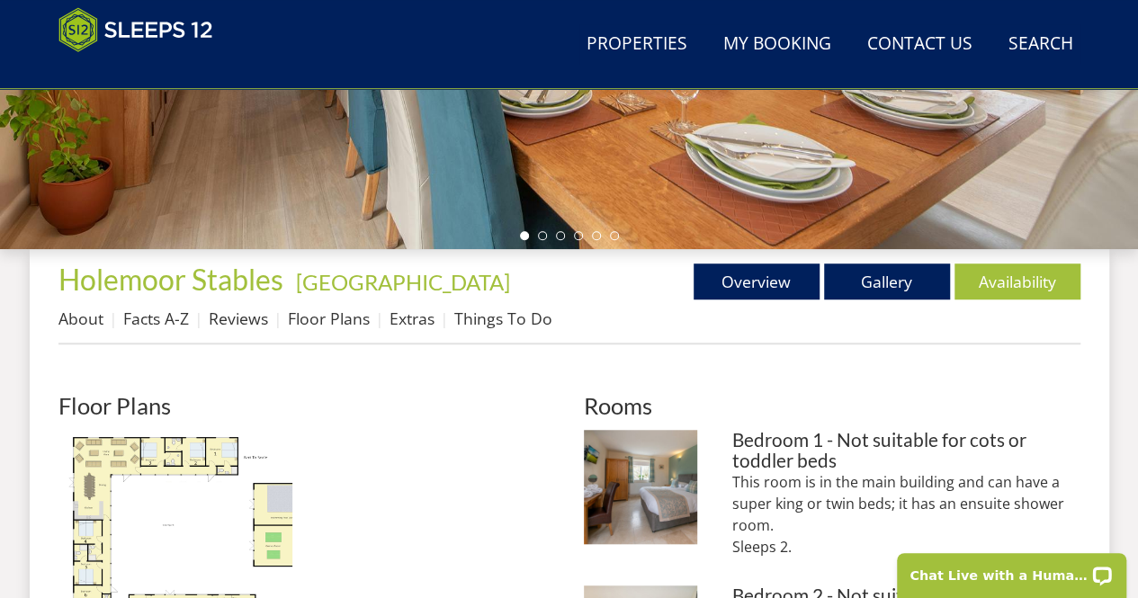
scroll to position [425, 0]
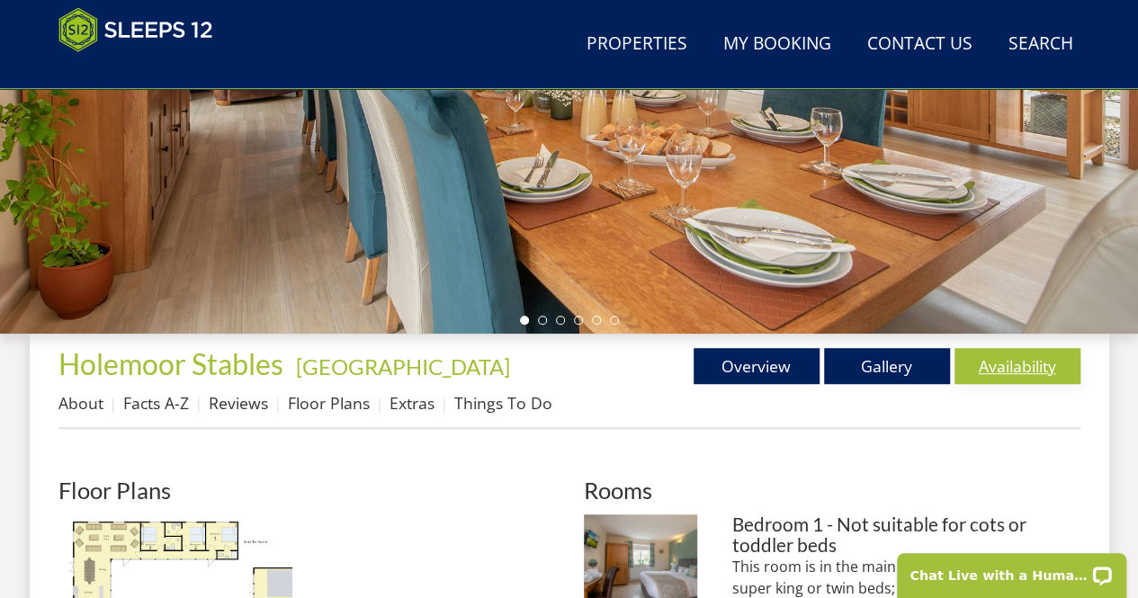
click at [986, 370] on link "Availability" at bounding box center [1018, 366] width 126 height 36
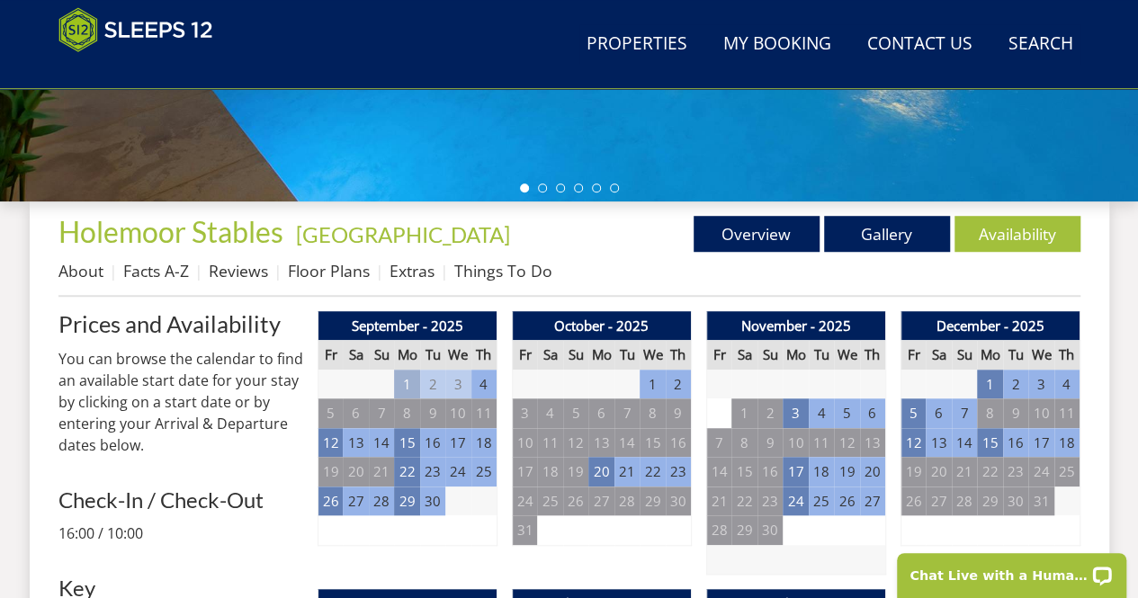
scroll to position [560, 0]
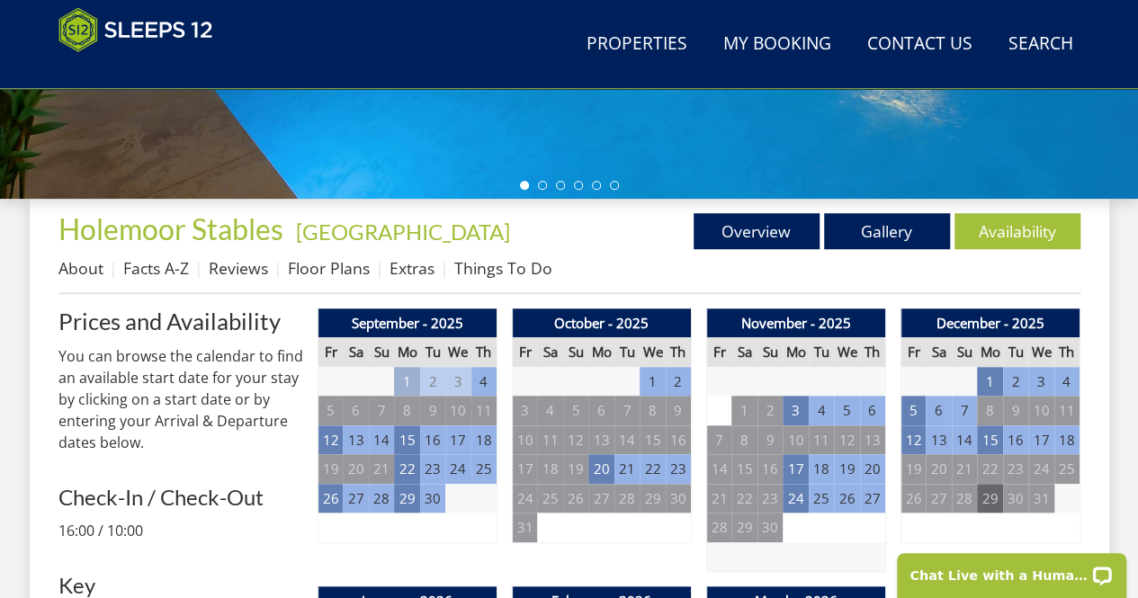
click at [997, 504] on td "29" at bounding box center [989, 499] width 25 height 30
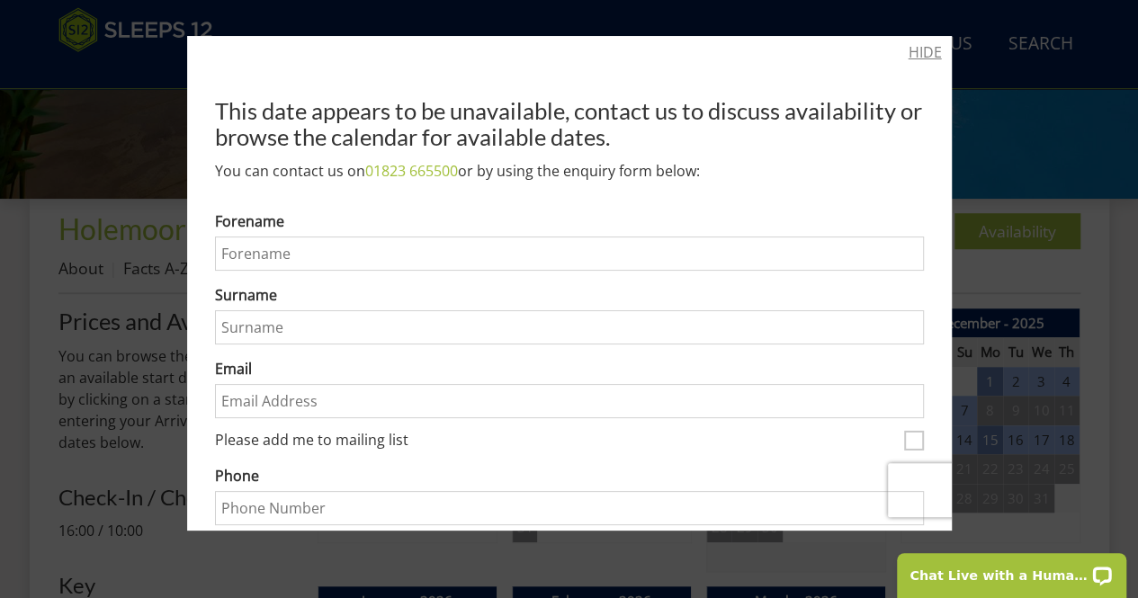
click at [914, 53] on link "HIDE" at bounding box center [925, 52] width 33 height 22
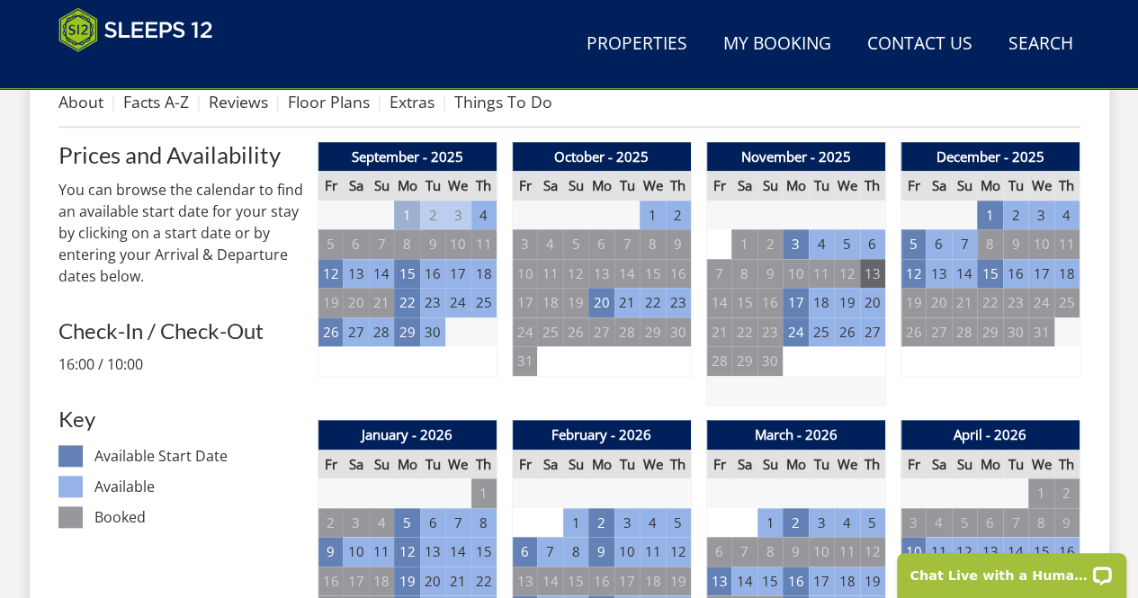
scroll to position [727, 0]
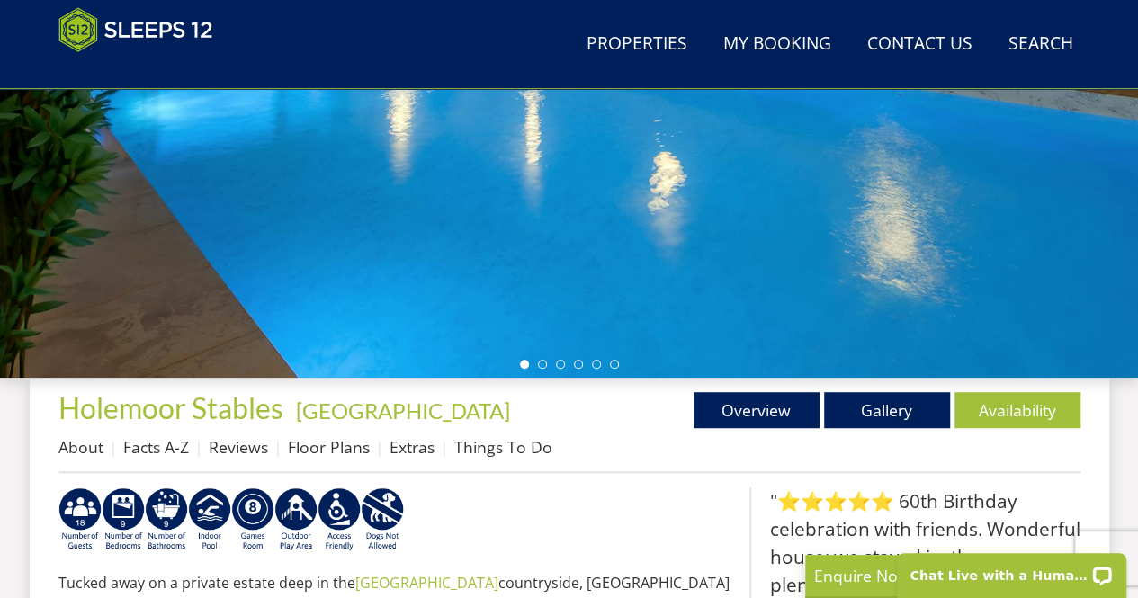
scroll to position [383, 0]
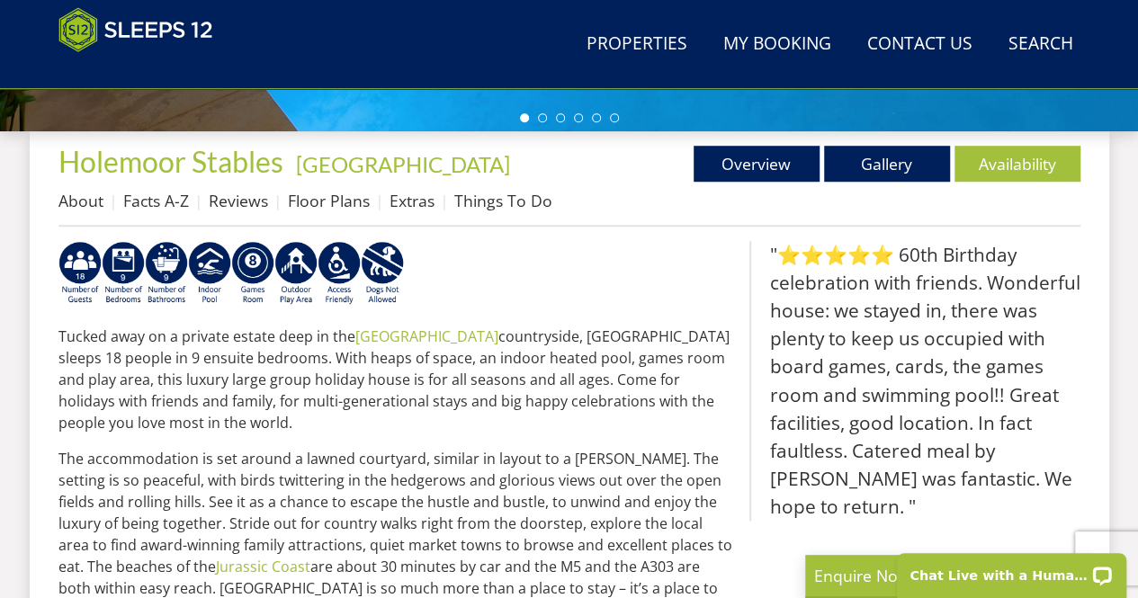
scroll to position [632, 0]
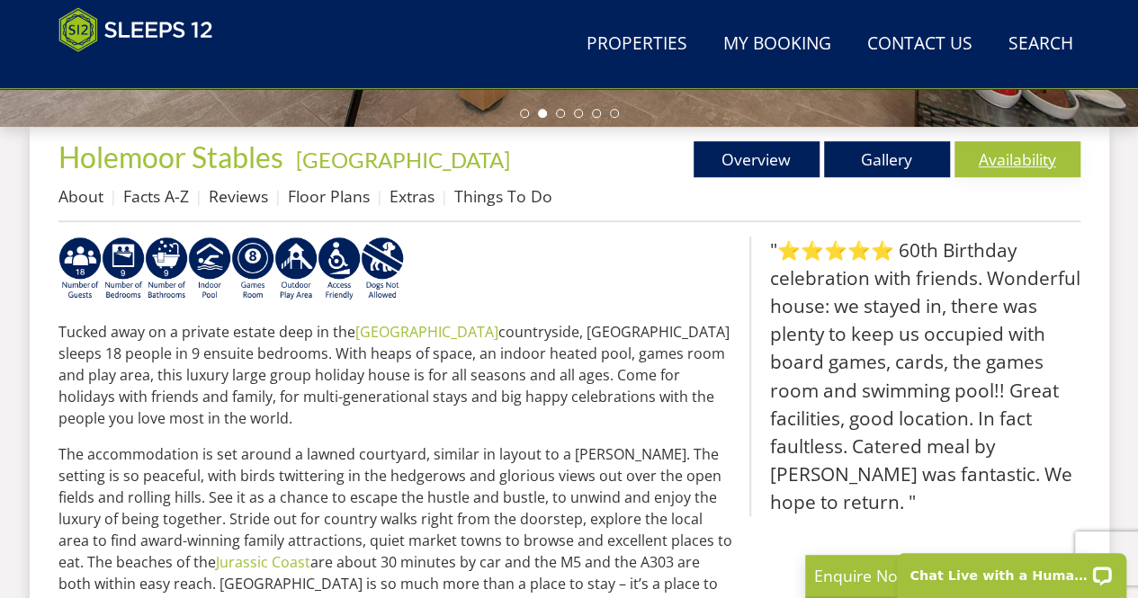
click at [1038, 152] on link "Availability" at bounding box center [1018, 159] width 126 height 36
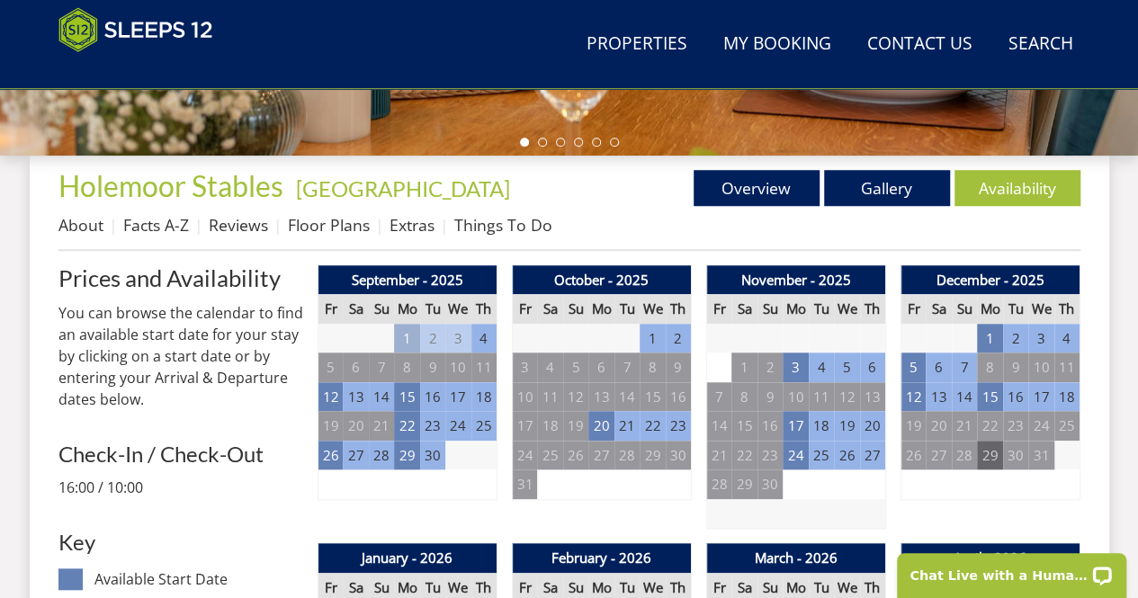
click at [992, 456] on td "29" at bounding box center [989, 456] width 25 height 30
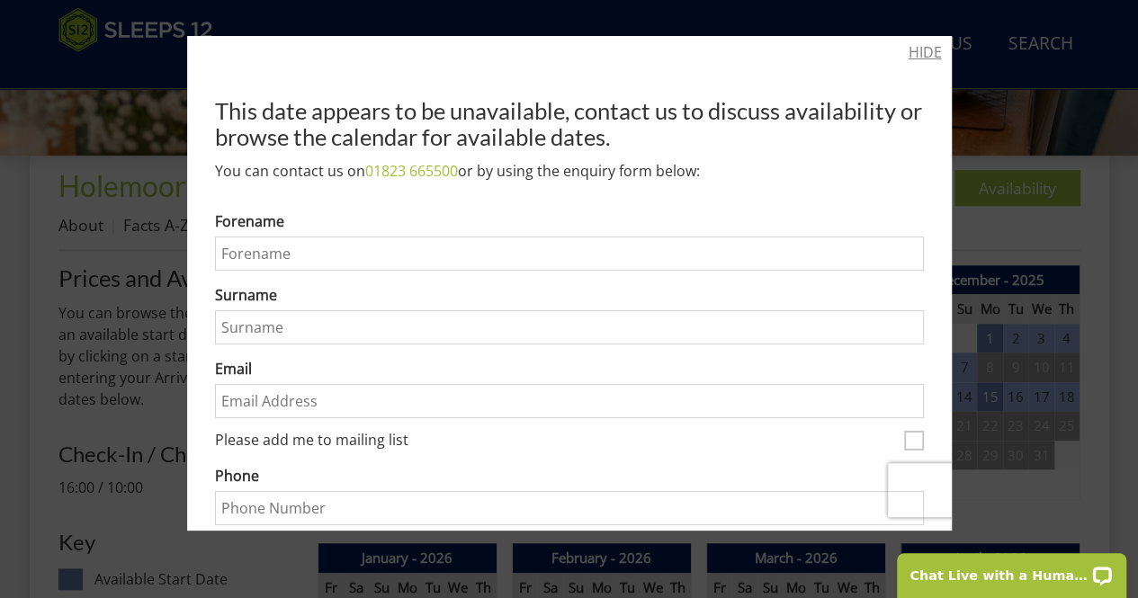
click at [919, 54] on link "HIDE" at bounding box center [925, 52] width 33 height 22
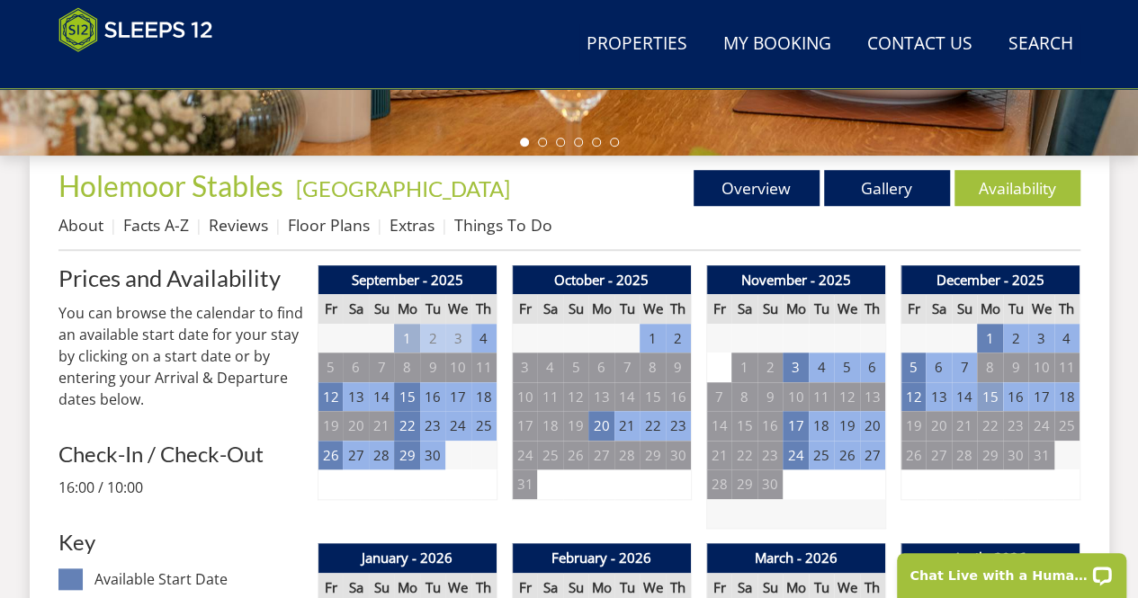
click at [992, 398] on td "15" at bounding box center [989, 397] width 25 height 30
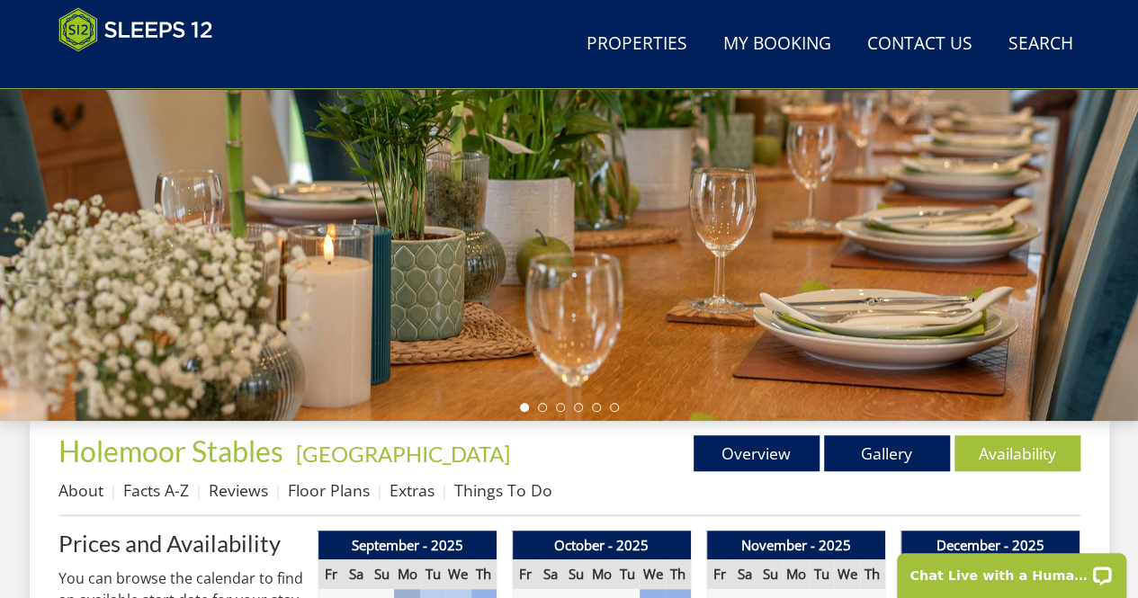
scroll to position [338, 0]
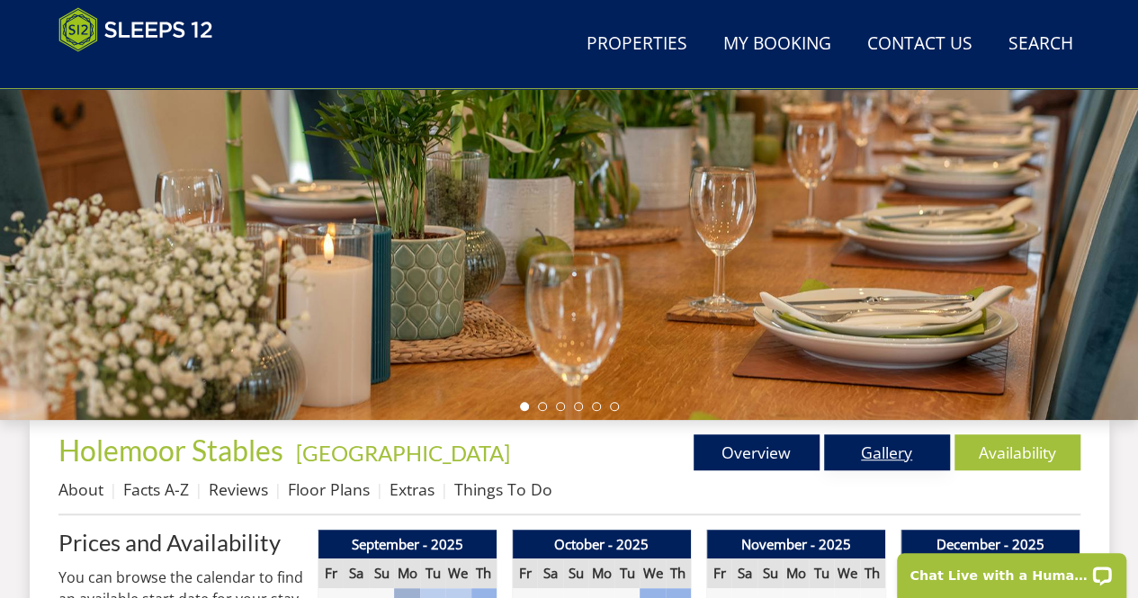
click at [869, 453] on link "Gallery" at bounding box center [887, 453] width 126 height 36
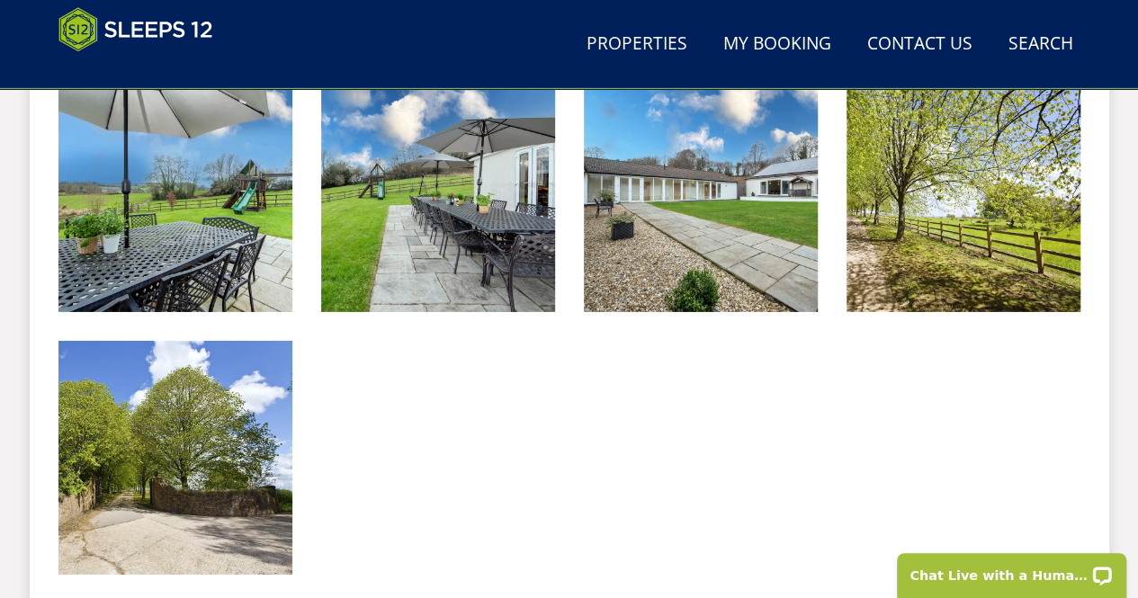
scroll to position [2898, 0]
